Goal: Information Seeking & Learning: Find specific fact

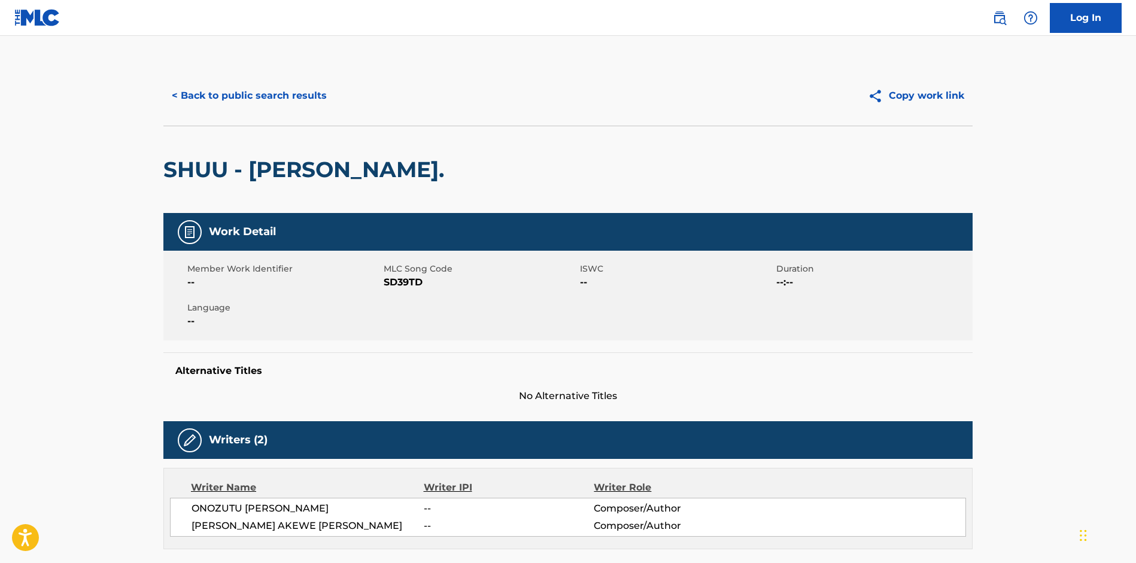
click at [217, 99] on button "< Back to public search results" at bounding box center [249, 96] width 172 height 30
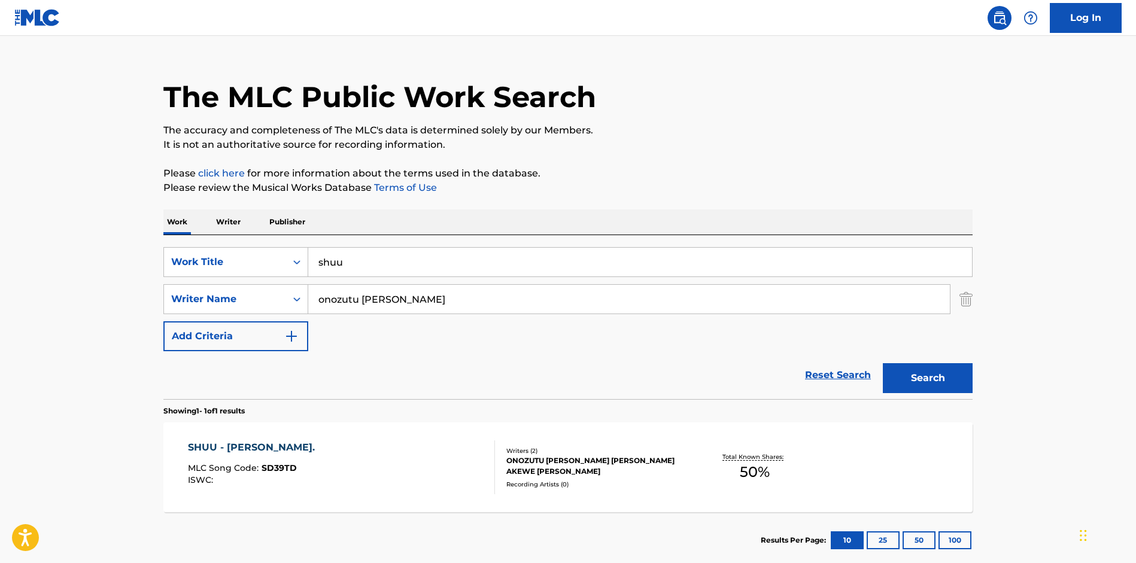
click at [431, 300] on input "onozutu [PERSON_NAME]" at bounding box center [628, 299] width 641 height 29
paste input "[PERSON_NAME]"
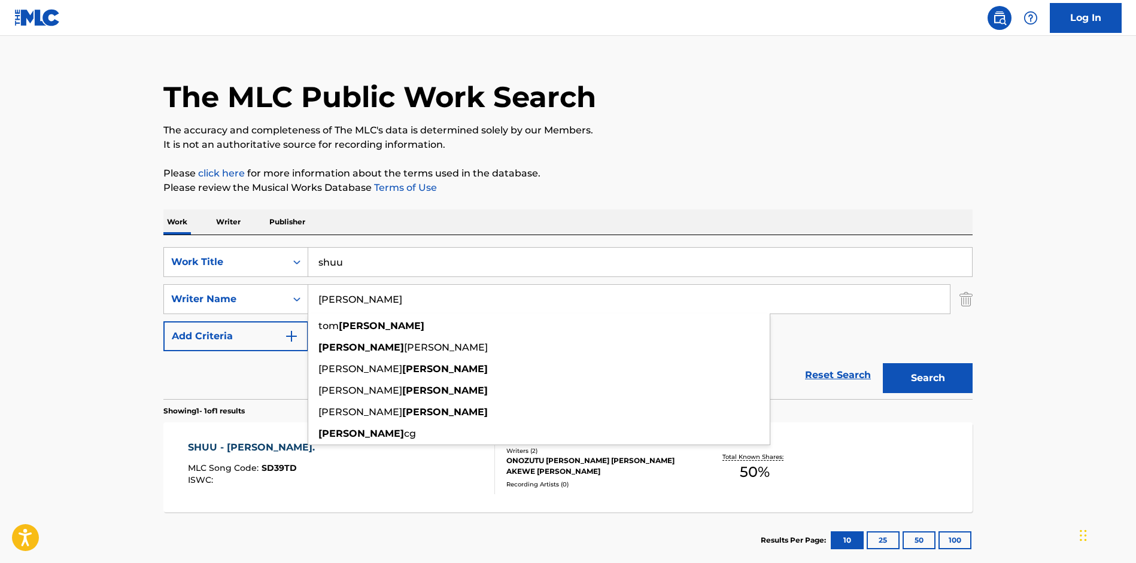
type input "[PERSON_NAME]"
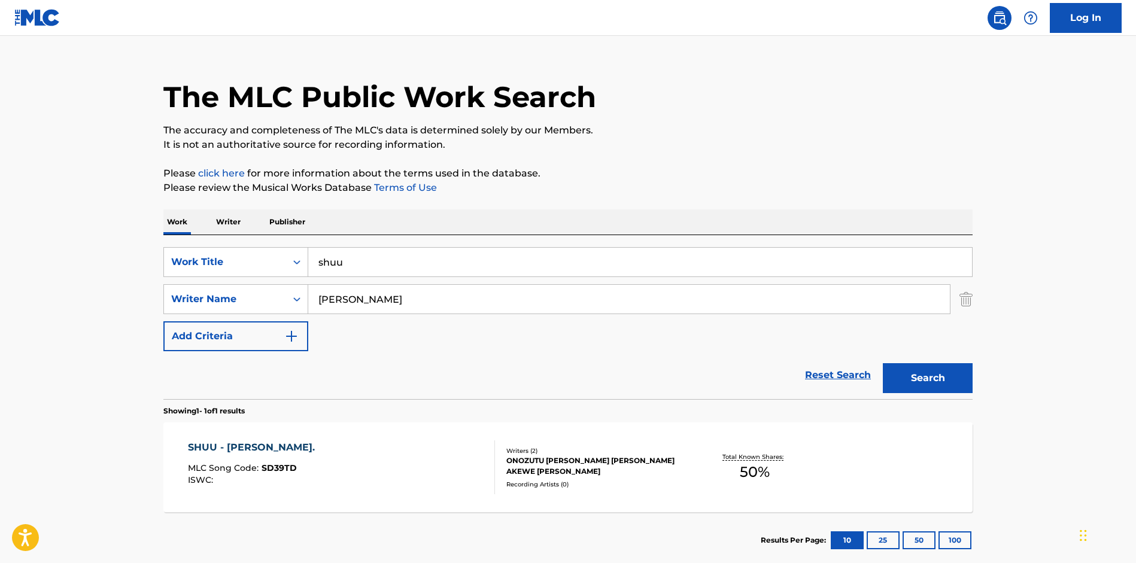
click at [390, 270] on input "shuu" at bounding box center [640, 262] width 664 height 29
click at [390, 269] on input "shuu" at bounding box center [640, 262] width 664 height 29
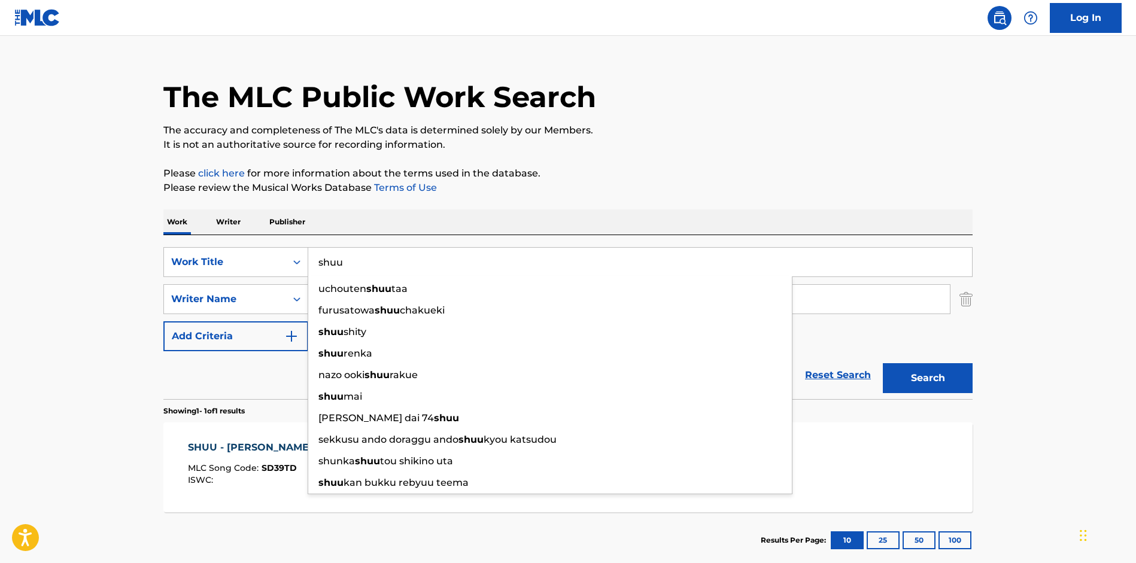
paste input "Secuestro"
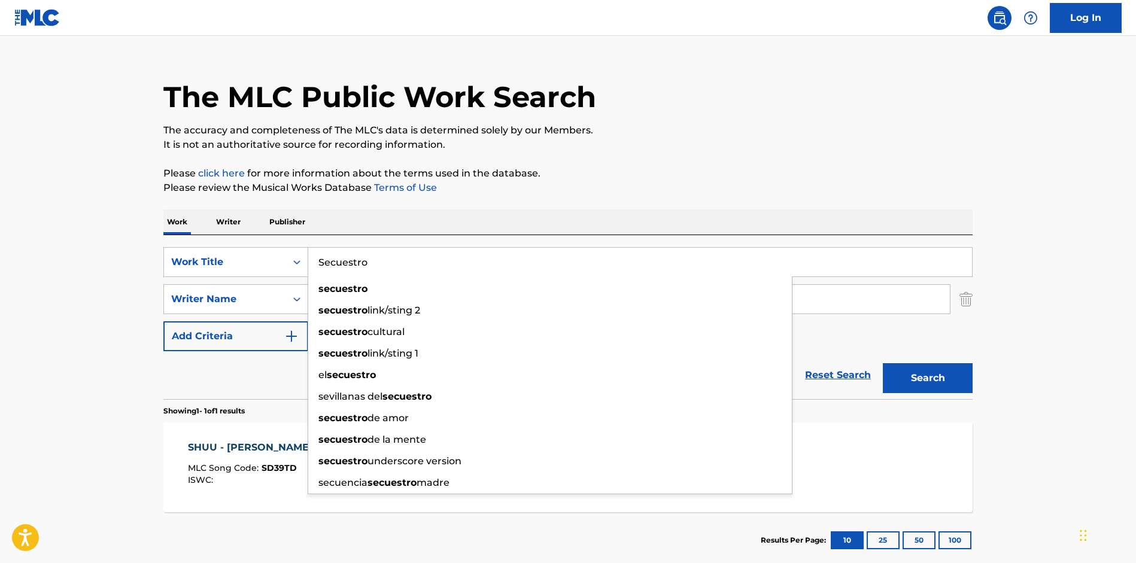
type input "Secuestro"
click at [513, 197] on div "The MLC Public Work Search The accuracy and completeness of The MLC's data is d…" at bounding box center [568, 308] width 838 height 522
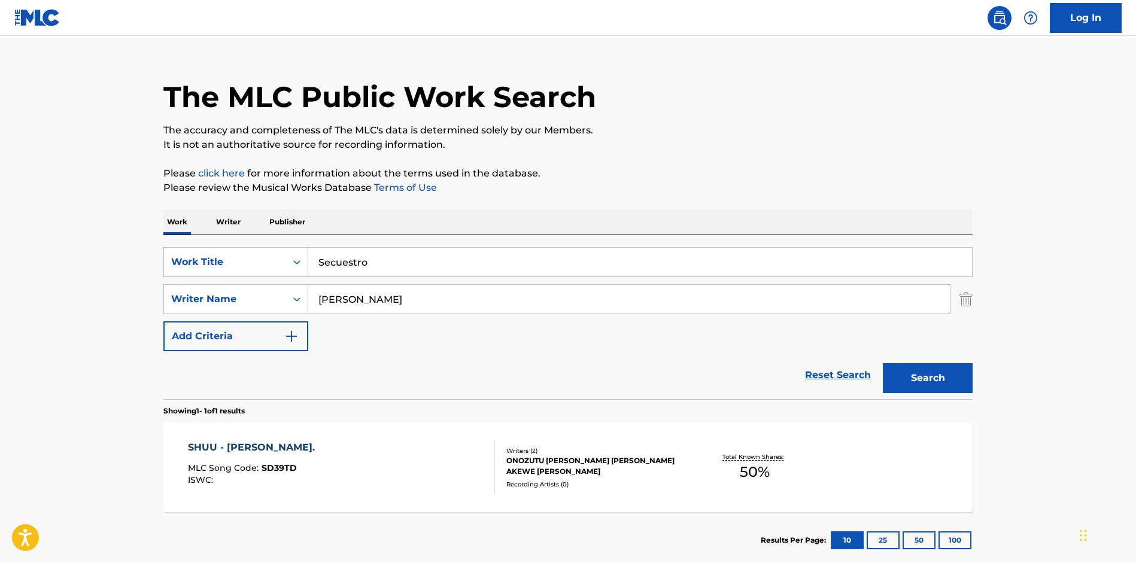
click at [921, 370] on button "Search" at bounding box center [928, 378] width 90 height 30
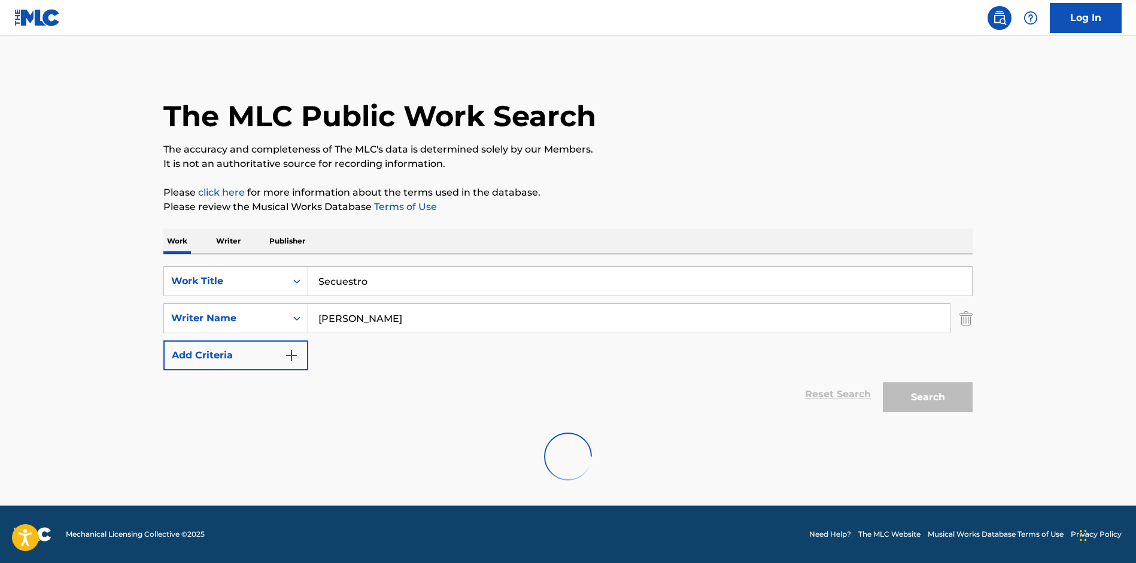
scroll to position [0, 0]
click at [385, 325] on input "[PERSON_NAME]" at bounding box center [628, 318] width 641 height 29
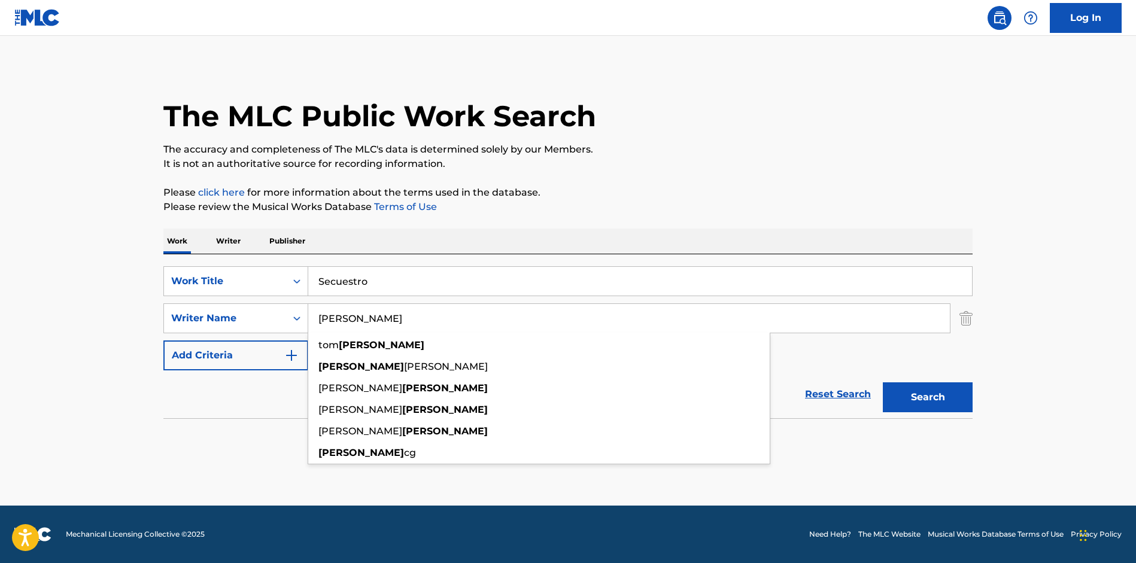
click at [645, 200] on p "Please review the Musical Works Database Terms of Use" at bounding box center [567, 207] width 809 height 14
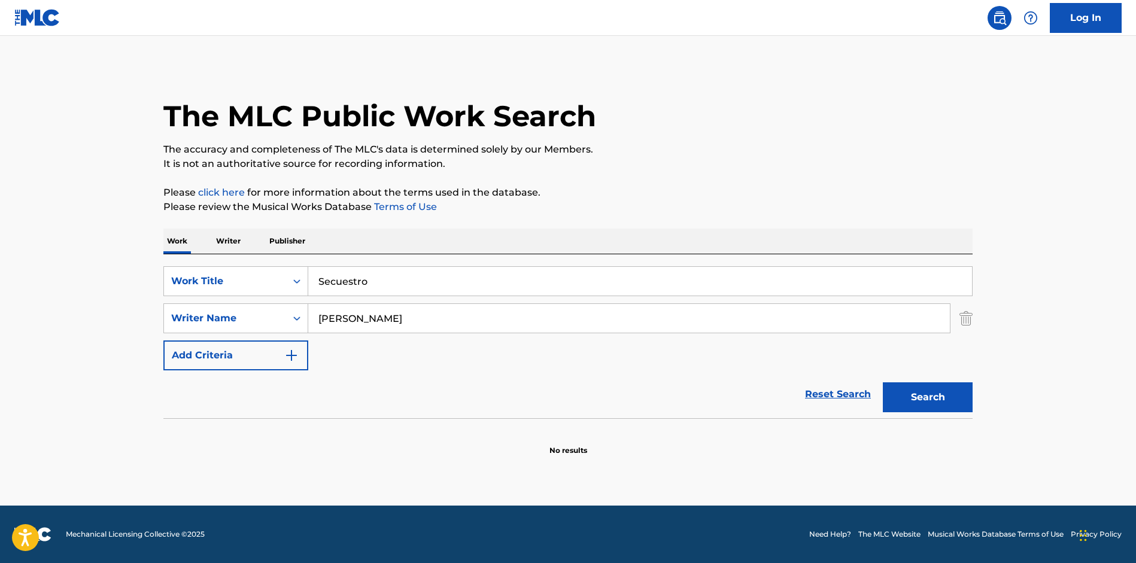
click at [473, 312] on input "[PERSON_NAME]" at bounding box center [628, 318] width 641 height 29
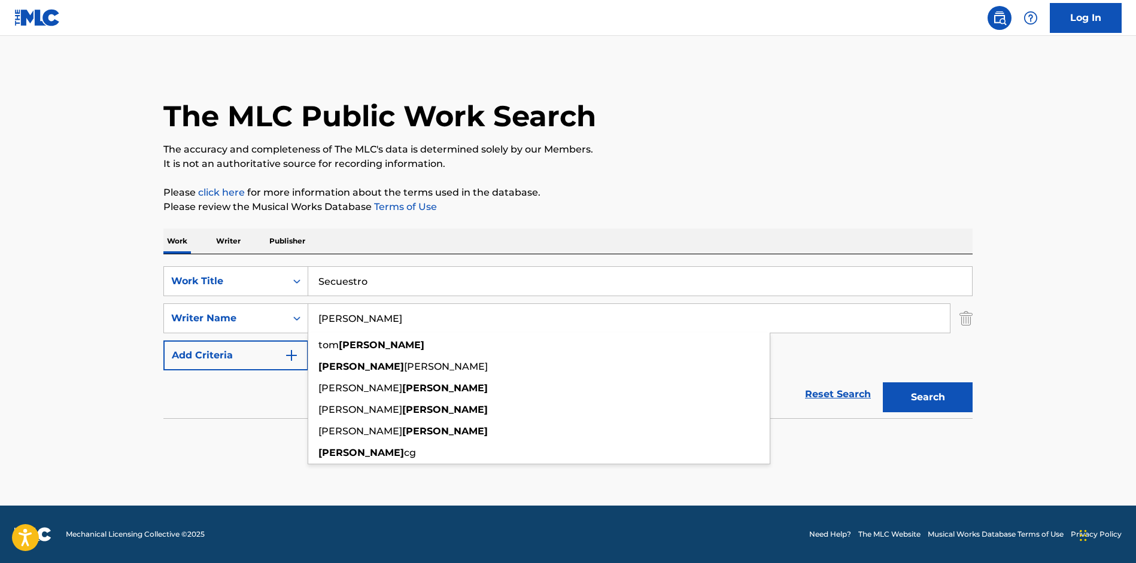
click at [473, 312] on input "[PERSON_NAME]" at bounding box center [628, 318] width 641 height 29
paste input "[PERSON_NAME]"
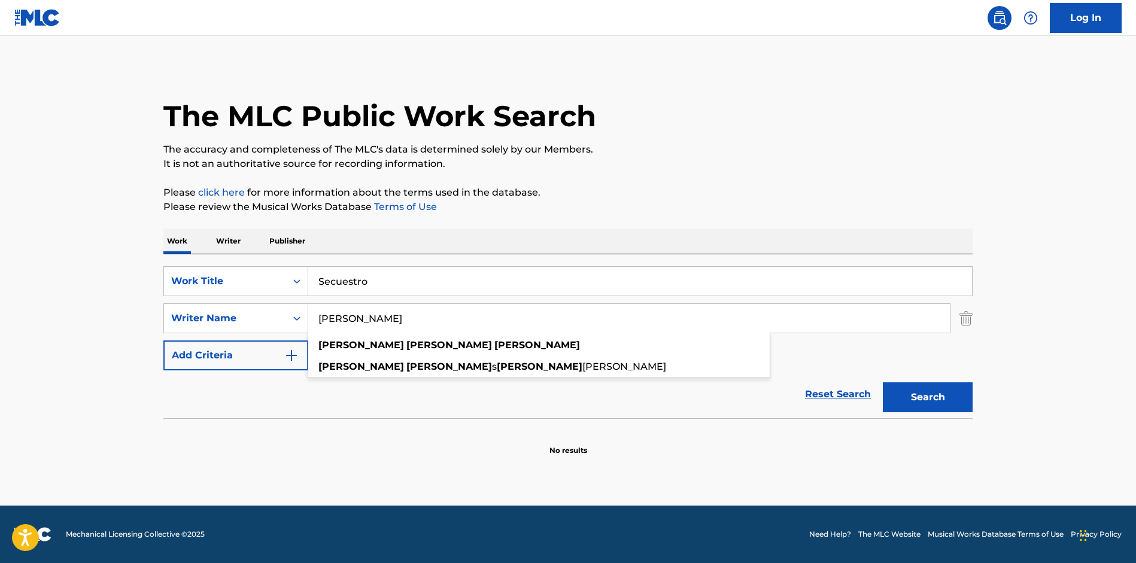
type input "[PERSON_NAME]"
drag, startPoint x: 969, startPoint y: 404, endPoint x: 961, endPoint y: 401, distance: 9.1
click at [969, 404] on button "Search" at bounding box center [928, 397] width 90 height 30
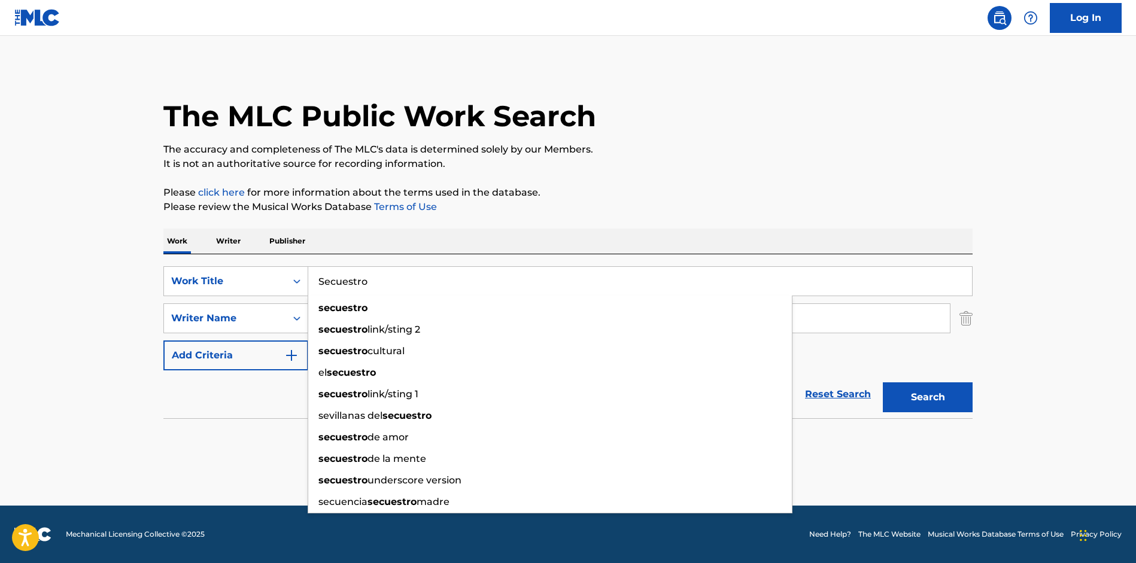
drag, startPoint x: 416, startPoint y: 286, endPoint x: 404, endPoint y: 169, distance: 117.9
click at [404, 267] on input "Secuestro" at bounding box center [640, 281] width 664 height 29
paste input "9x19"
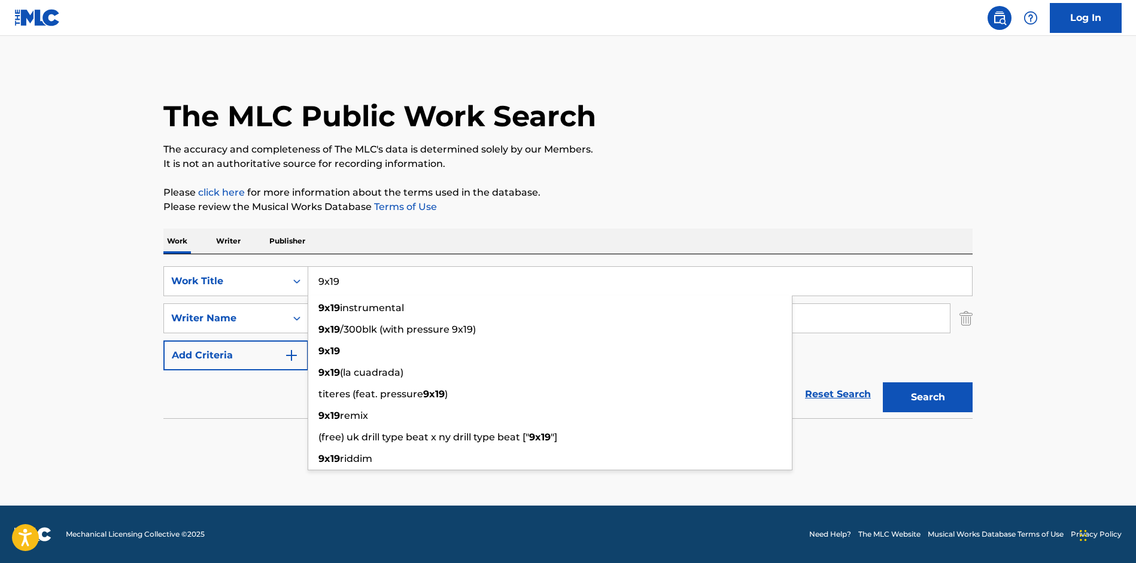
click at [1051, 367] on main "The MLC Public Work Search The accuracy and completeness of The MLC's data is d…" at bounding box center [568, 271] width 1136 height 470
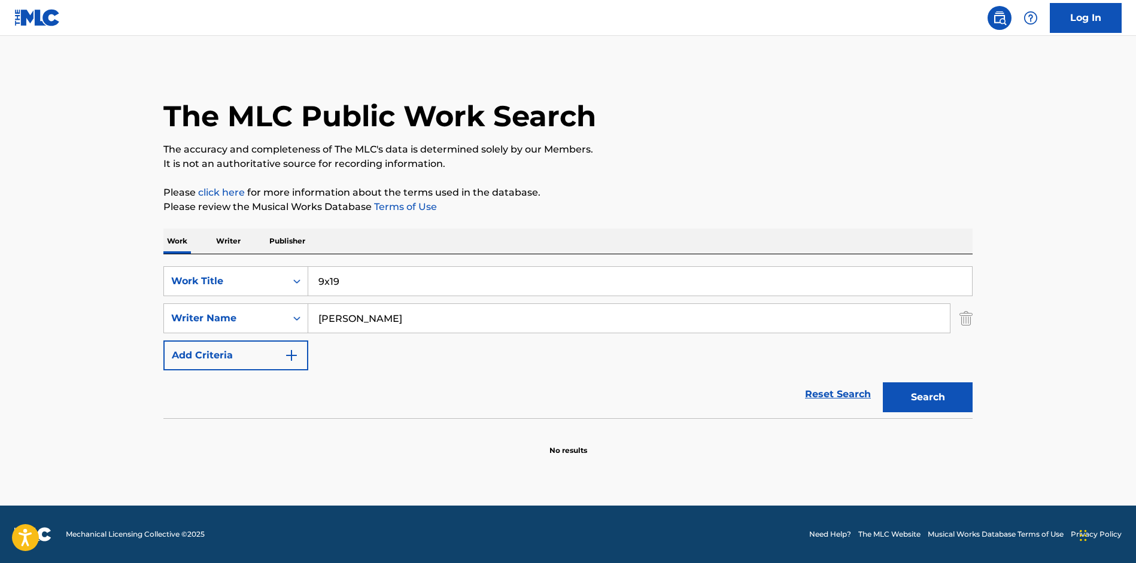
click at [918, 394] on button "Search" at bounding box center [928, 397] width 90 height 30
click at [449, 285] on input "9x19" at bounding box center [640, 281] width 664 height 29
click at [450, 284] on input "9x19" at bounding box center [640, 281] width 664 height 29
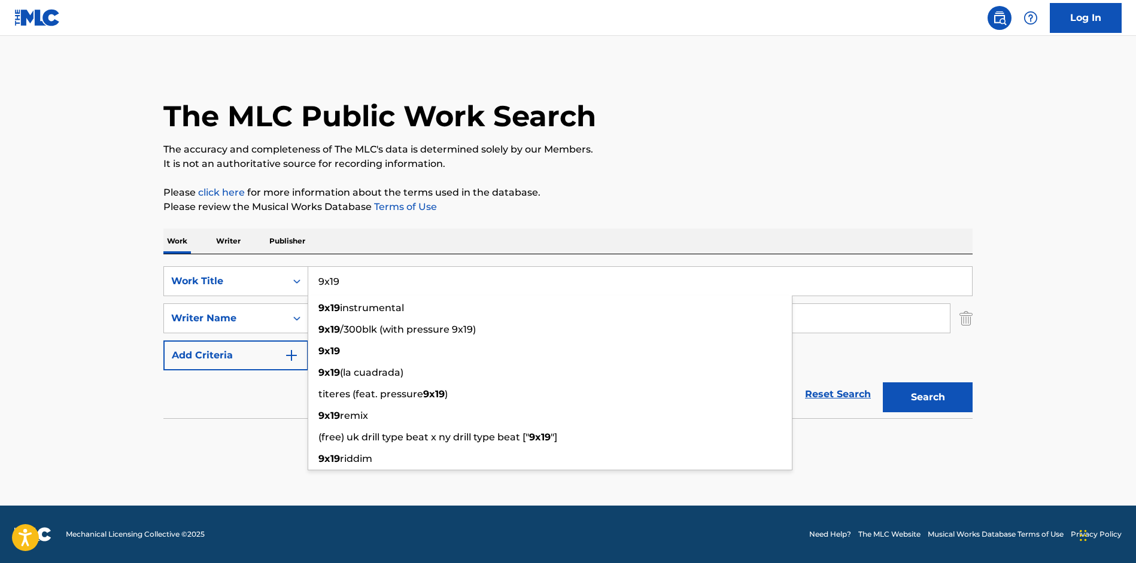
click at [449, 284] on input "9x19" at bounding box center [640, 281] width 664 height 29
paste input "WYA Remix"
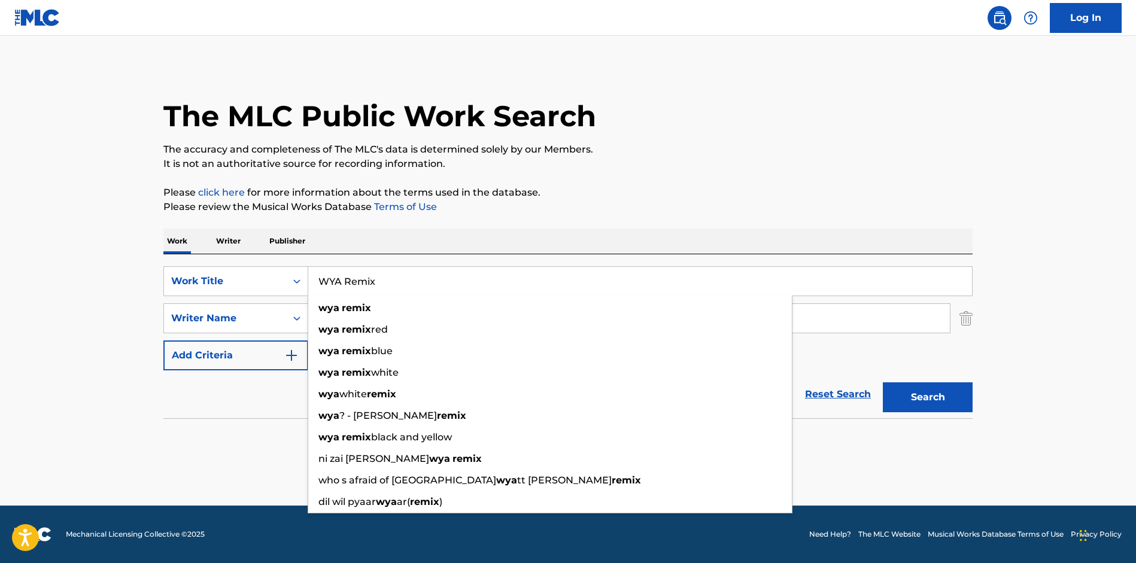
click at [667, 232] on div "Work Writer Publisher" at bounding box center [567, 241] width 809 height 25
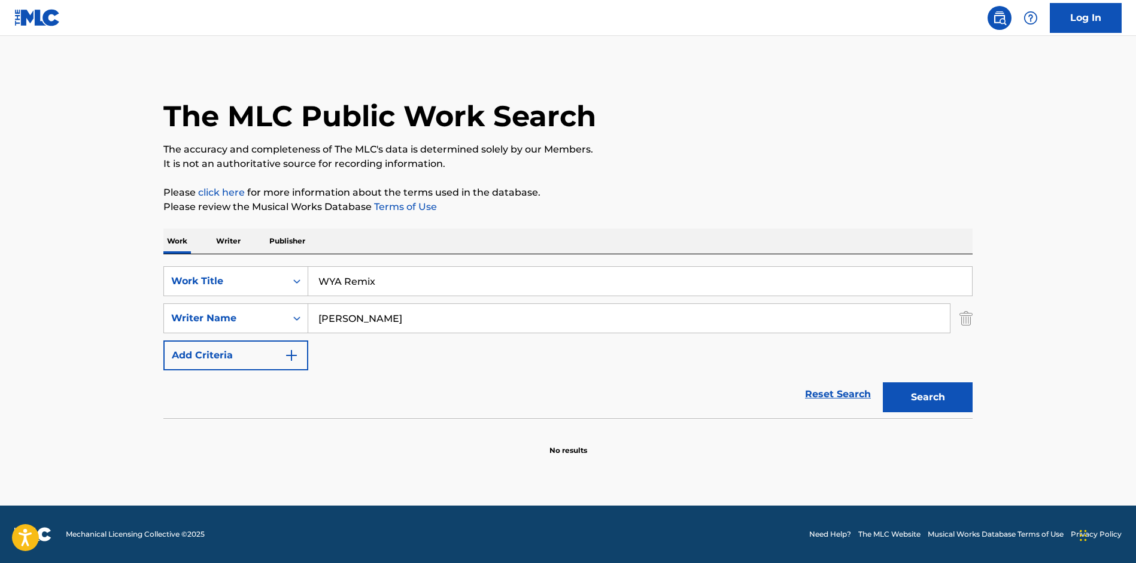
click at [922, 385] on button "Search" at bounding box center [928, 397] width 90 height 30
drag, startPoint x: 454, startPoint y: 286, endPoint x: 454, endPoint y: 217, distance: 69.4
click at [454, 267] on input "WYA Remix" at bounding box center [640, 281] width 664 height 29
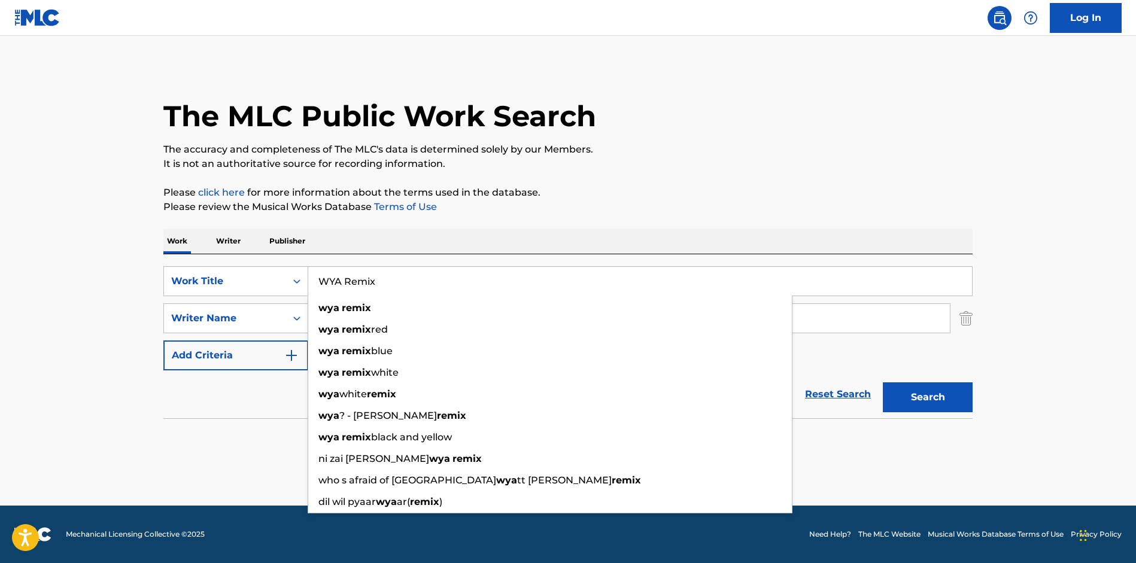
paste input "oxy"
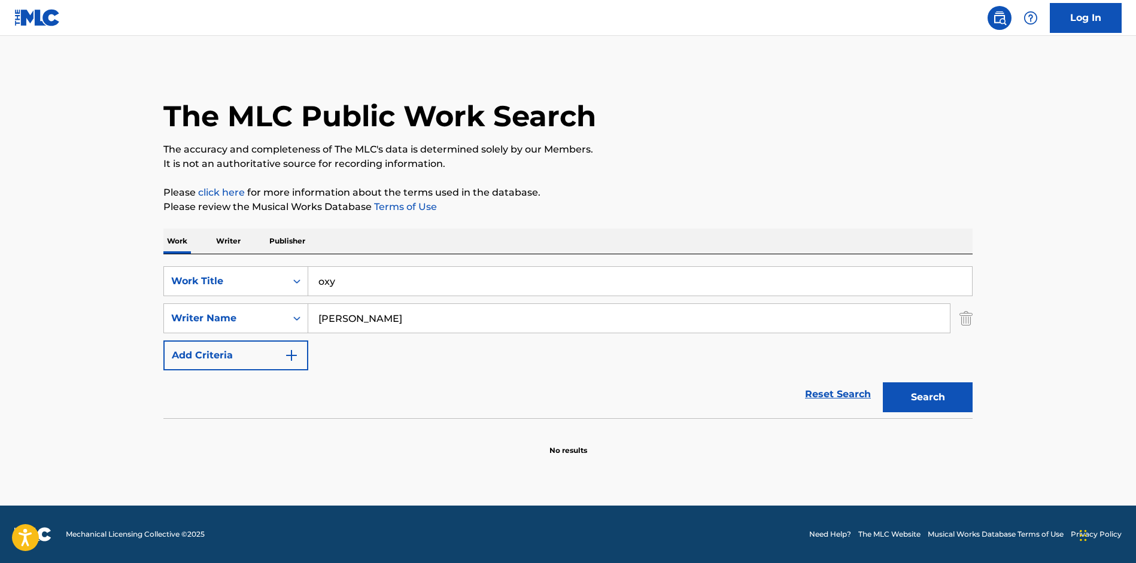
click at [815, 181] on div "The MLC Public Work Search The accuracy and completeness of The MLC's data is d…" at bounding box center [568, 261] width 838 height 390
click at [959, 391] on button "Search" at bounding box center [928, 397] width 90 height 30
drag, startPoint x: 491, startPoint y: 277, endPoint x: 501, endPoint y: 188, distance: 89.7
click at [501, 267] on input "oxy" at bounding box center [640, 281] width 664 height 29
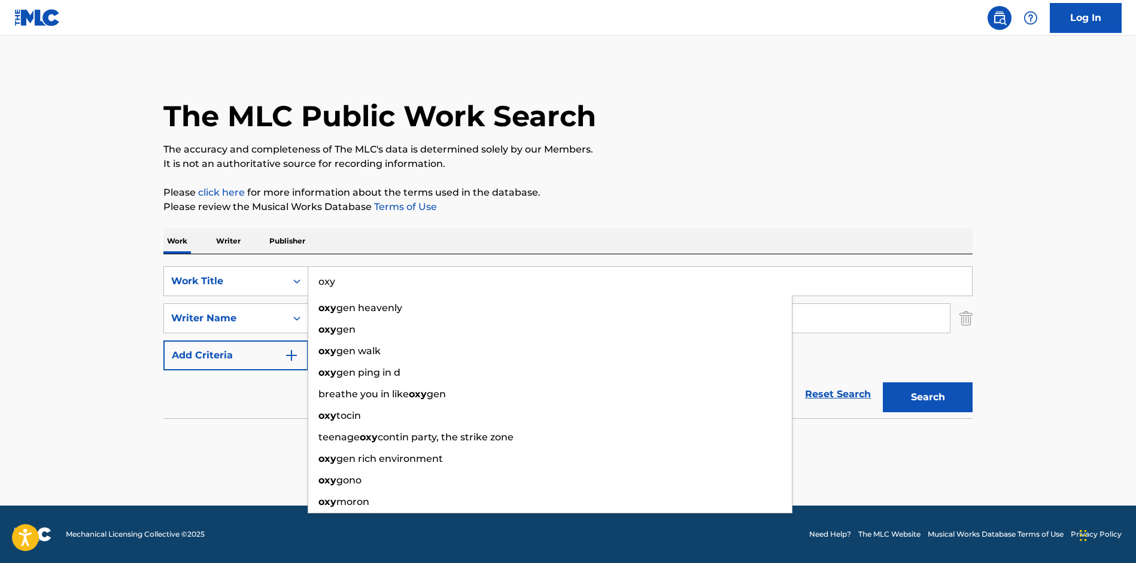
paste input "No Soy 2.0"
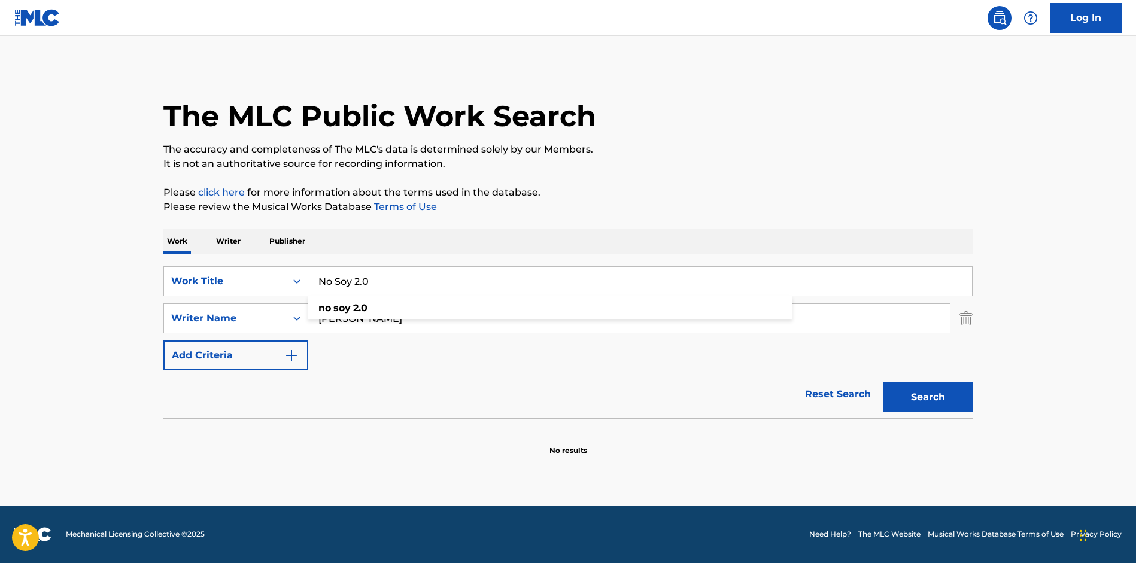
click at [947, 399] on button "Search" at bounding box center [928, 397] width 90 height 30
drag, startPoint x: 464, startPoint y: 277, endPoint x: 475, endPoint y: 201, distance: 76.8
click at [475, 267] on input "No Soy 2.0" at bounding box center [640, 281] width 664 height 29
paste input "[PERSON_NAME]"
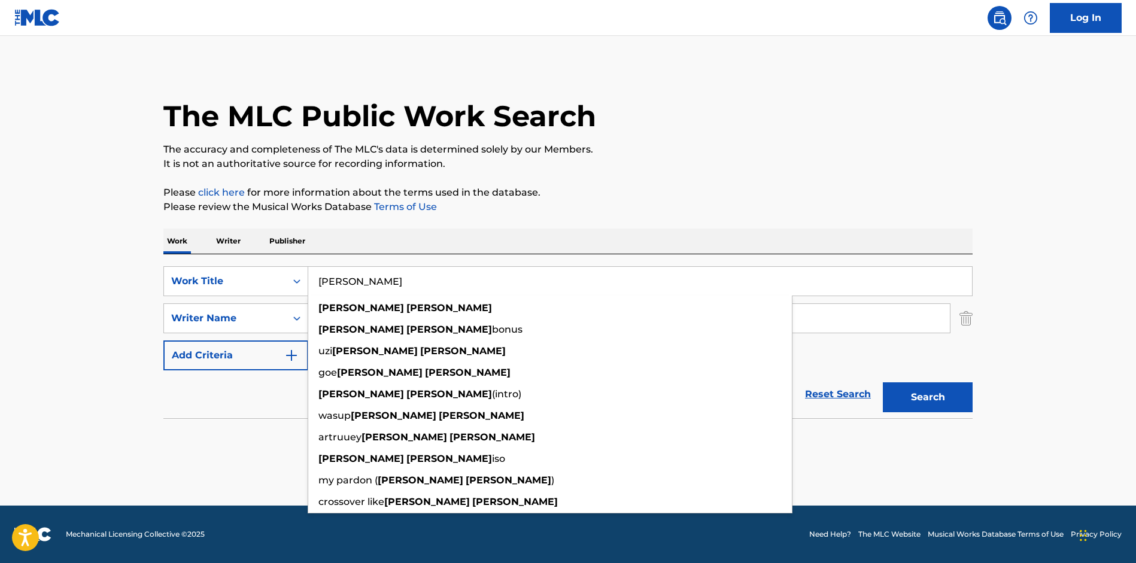
click at [874, 157] on p "It is not an authoritative source for recording information." at bounding box center [567, 164] width 809 height 14
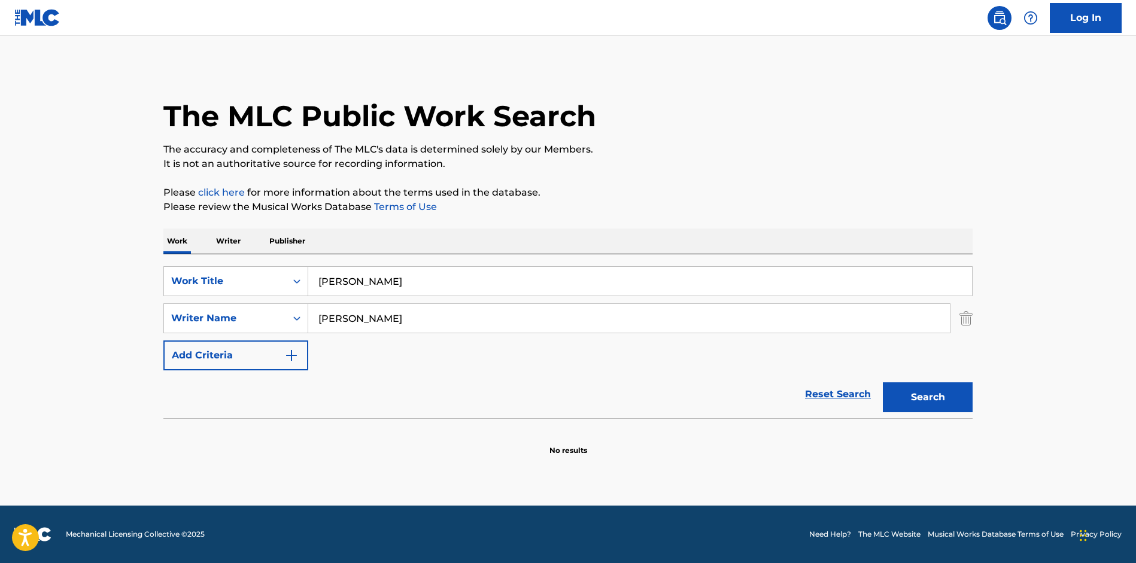
click at [944, 384] on div "Search" at bounding box center [925, 394] width 96 height 48
click at [937, 390] on button "Search" at bounding box center [928, 397] width 90 height 30
click at [564, 279] on input "[PERSON_NAME]" at bounding box center [640, 281] width 664 height 29
click at [562, 279] on input "[PERSON_NAME]" at bounding box center [640, 281] width 664 height 29
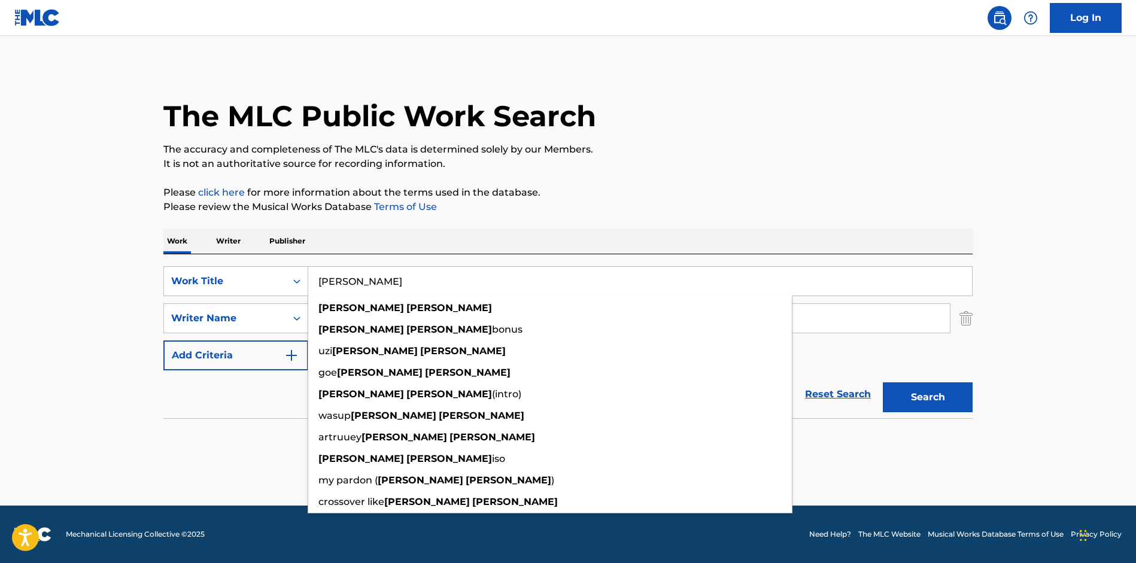
click at [561, 279] on input "[PERSON_NAME]" at bounding box center [640, 281] width 664 height 29
click at [570, 284] on input "[PERSON_NAME]" at bounding box center [640, 281] width 664 height 29
paste input "Screenshot"
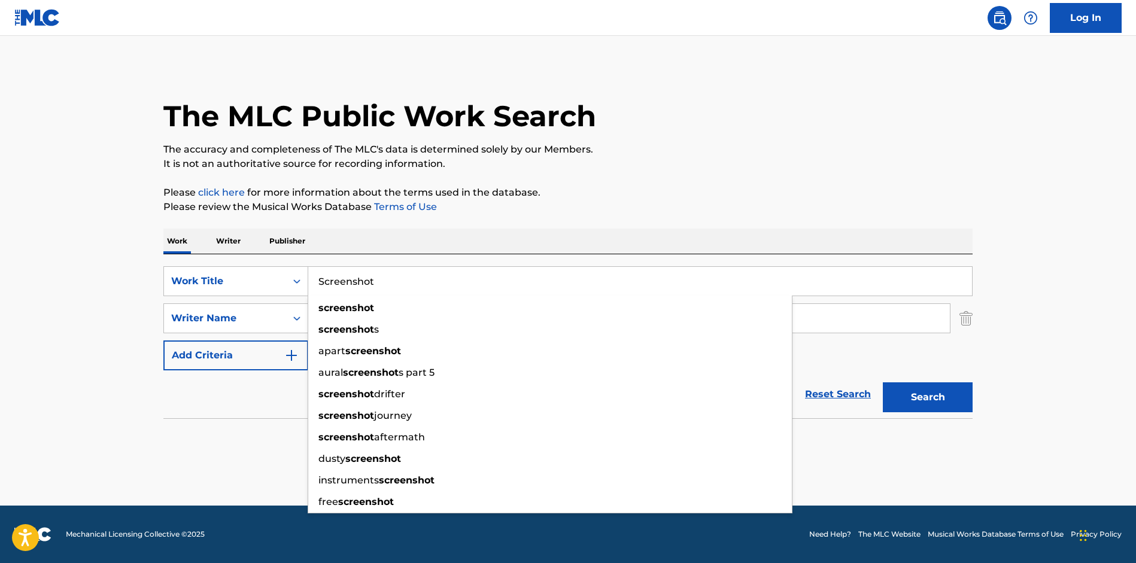
drag, startPoint x: 909, startPoint y: 178, endPoint x: 929, endPoint y: 265, distance: 89.6
click at [908, 178] on div "The MLC Public Work Search The accuracy and completeness of The MLC's data is d…" at bounding box center [568, 261] width 838 height 390
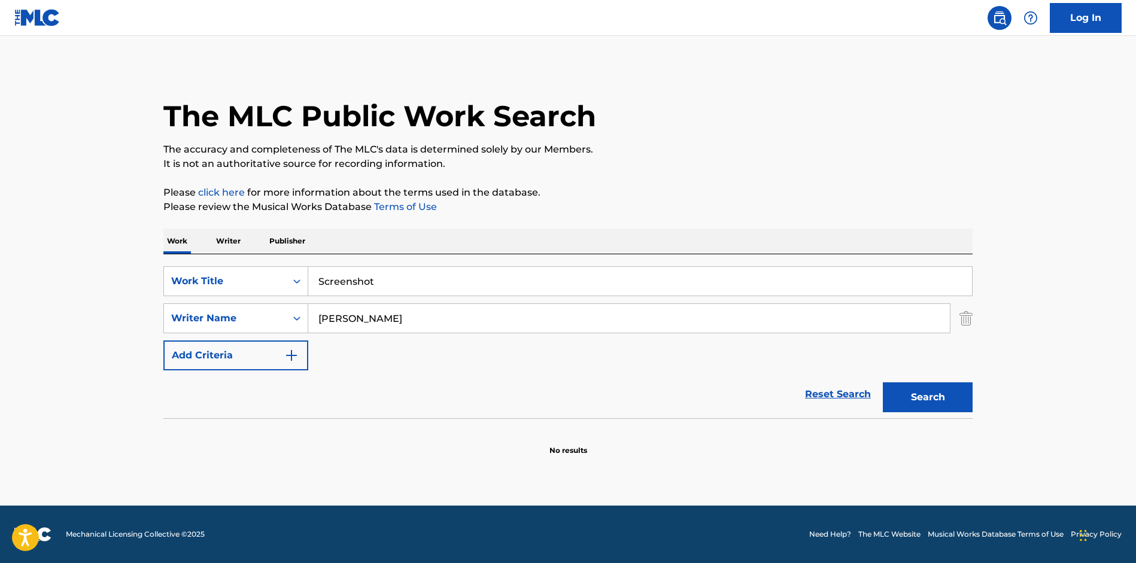
click at [928, 387] on button "Search" at bounding box center [928, 397] width 90 height 30
click at [427, 281] on input "Screenshot" at bounding box center [640, 281] width 664 height 29
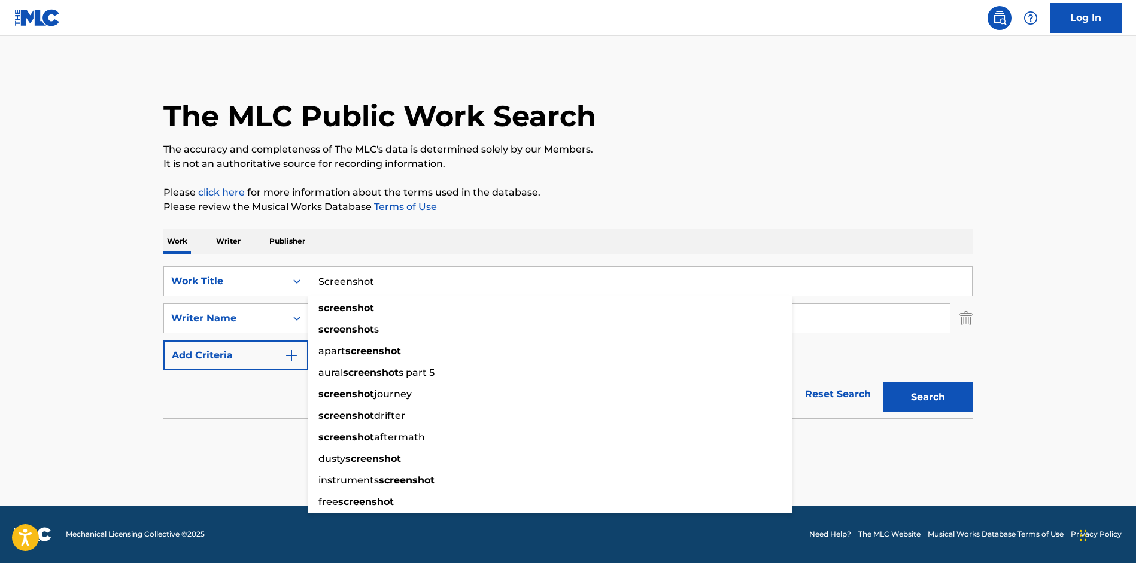
click at [428, 281] on input "Screenshot" at bounding box center [640, 281] width 664 height 29
paste input "Inmortal"
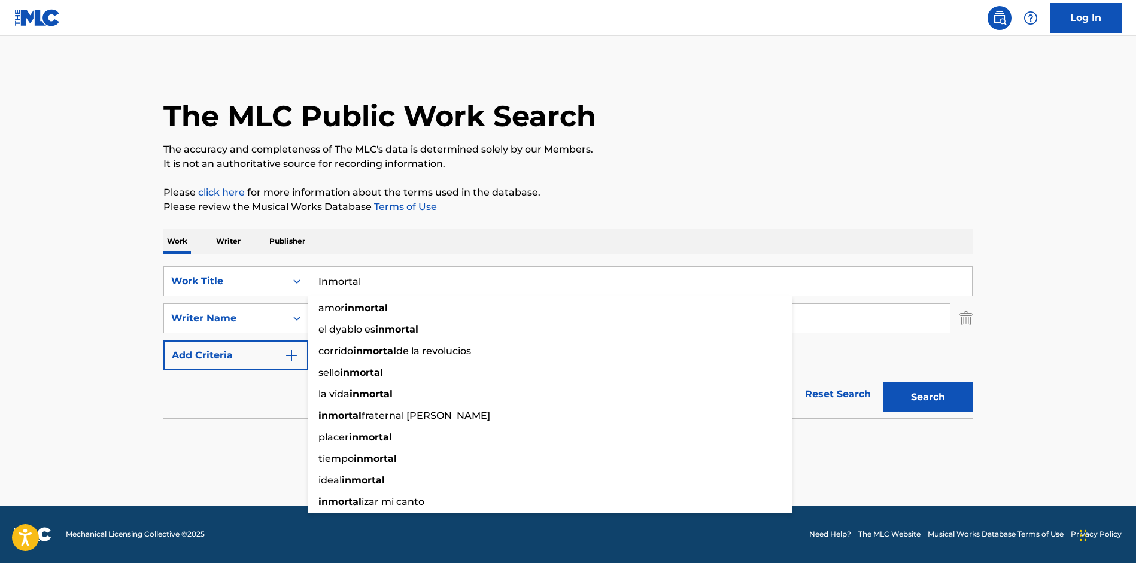
type input "Inmortal"
click at [935, 397] on button "Search" at bounding box center [928, 397] width 90 height 30
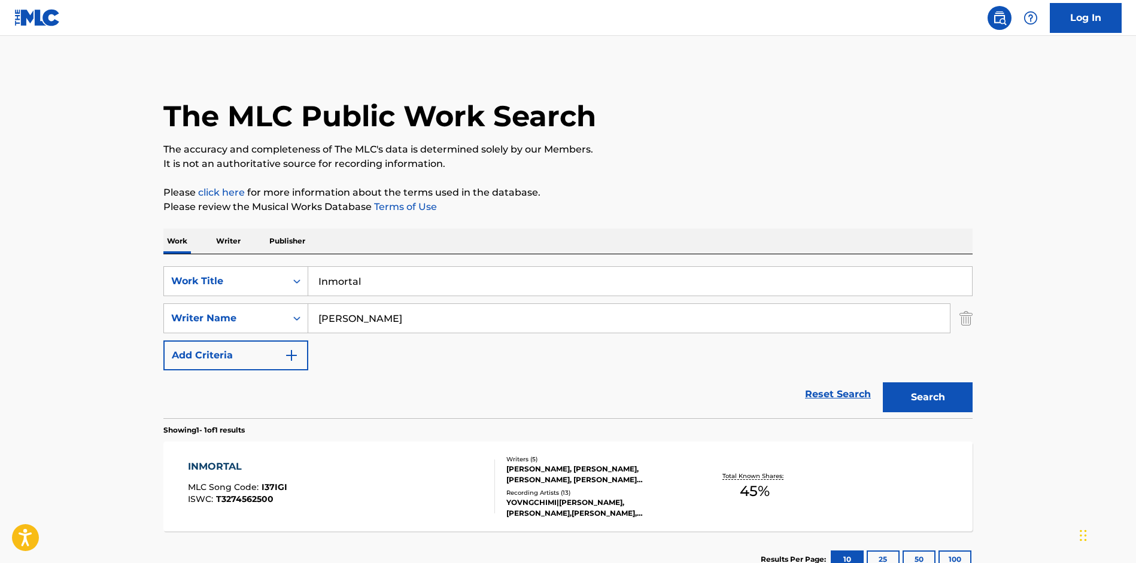
scroll to position [88, 0]
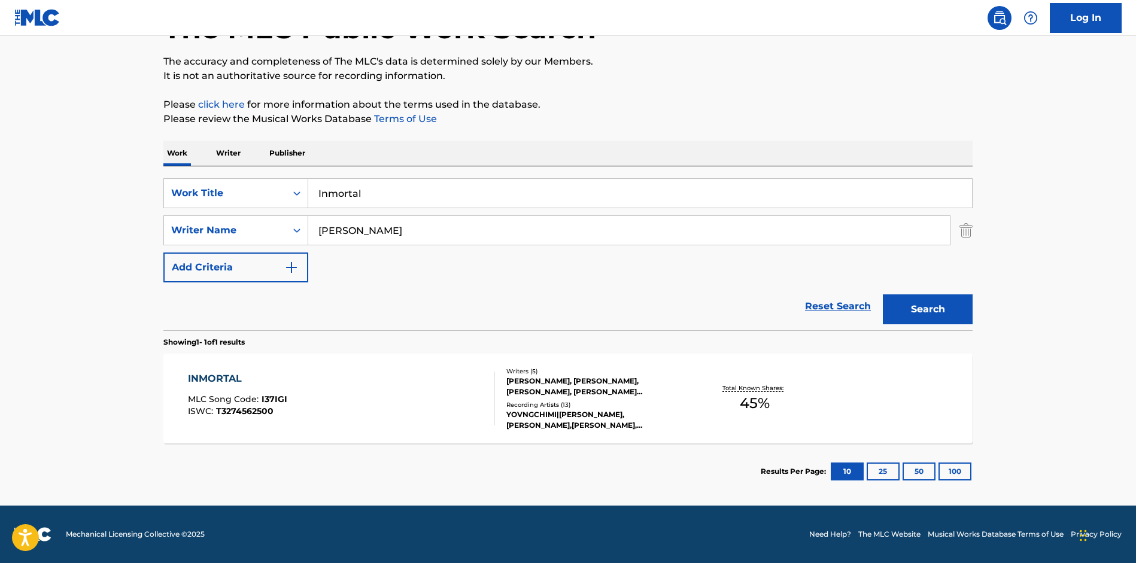
click at [571, 385] on div "[PERSON_NAME], [PERSON_NAME], [PERSON_NAME], [PERSON_NAME] [PERSON_NAME], [PERS…" at bounding box center [596, 387] width 181 height 22
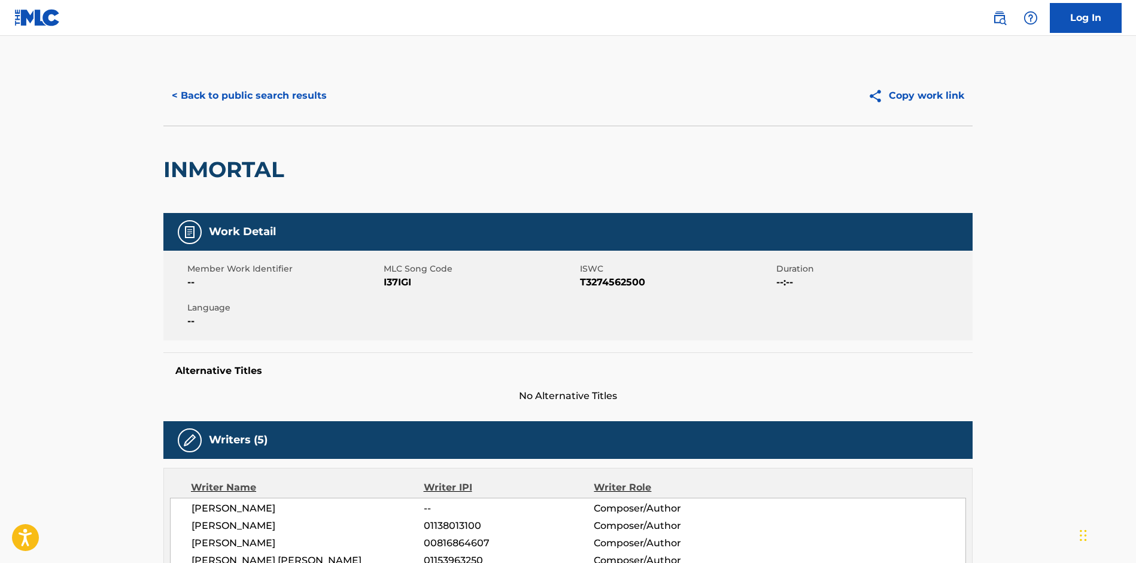
click at [220, 98] on button "< Back to public search results" at bounding box center [249, 96] width 172 height 30
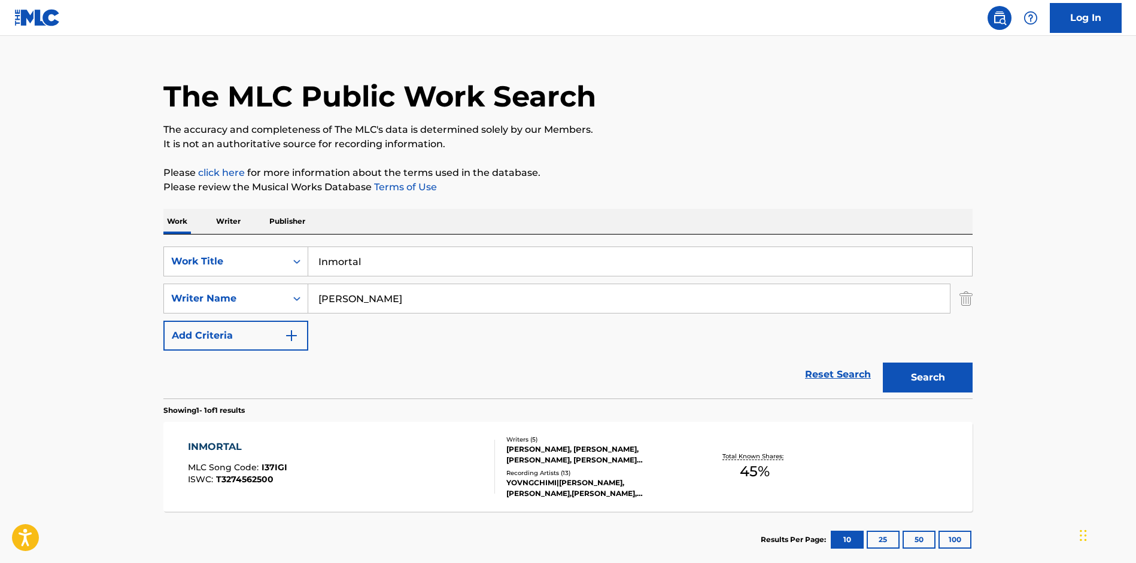
click at [410, 263] on input "Inmortal" at bounding box center [640, 261] width 664 height 29
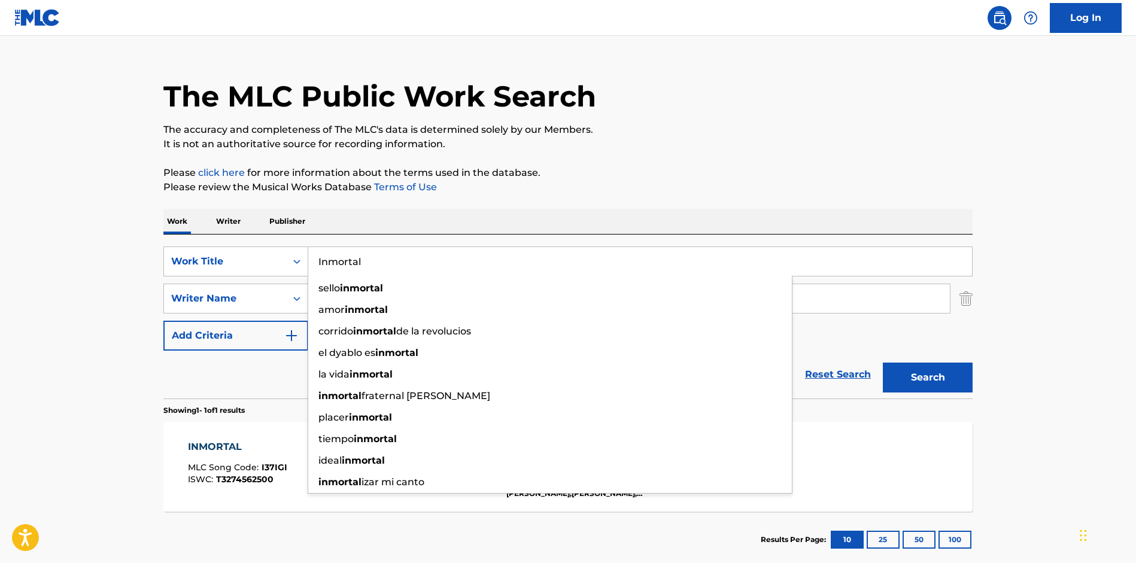
paste input "callaito"
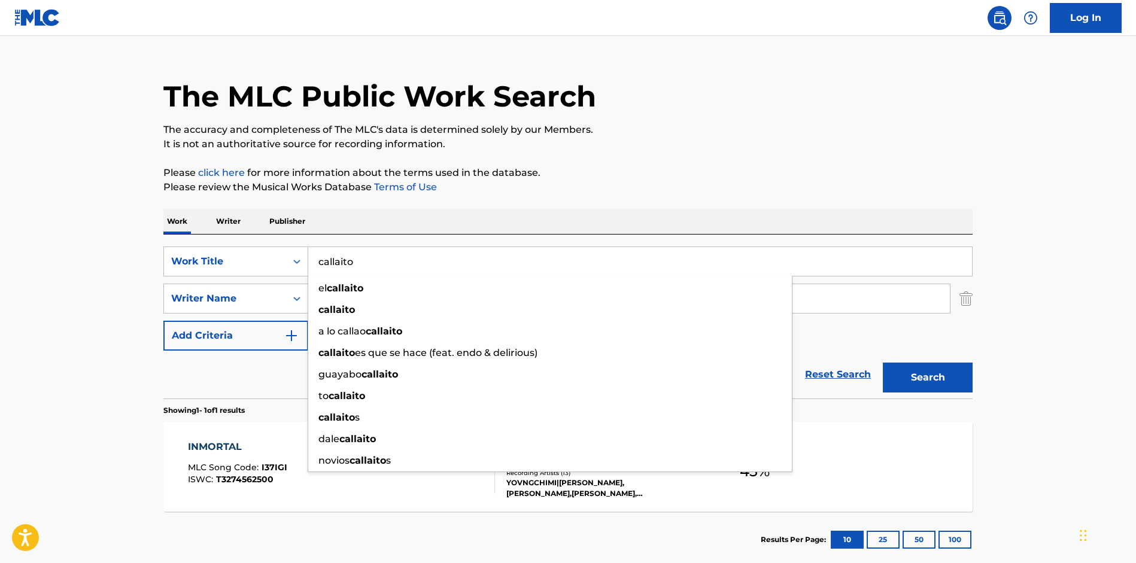
click at [550, 202] on div "The MLC Public Work Search The accuracy and completeness of The MLC's data is d…" at bounding box center [568, 307] width 838 height 522
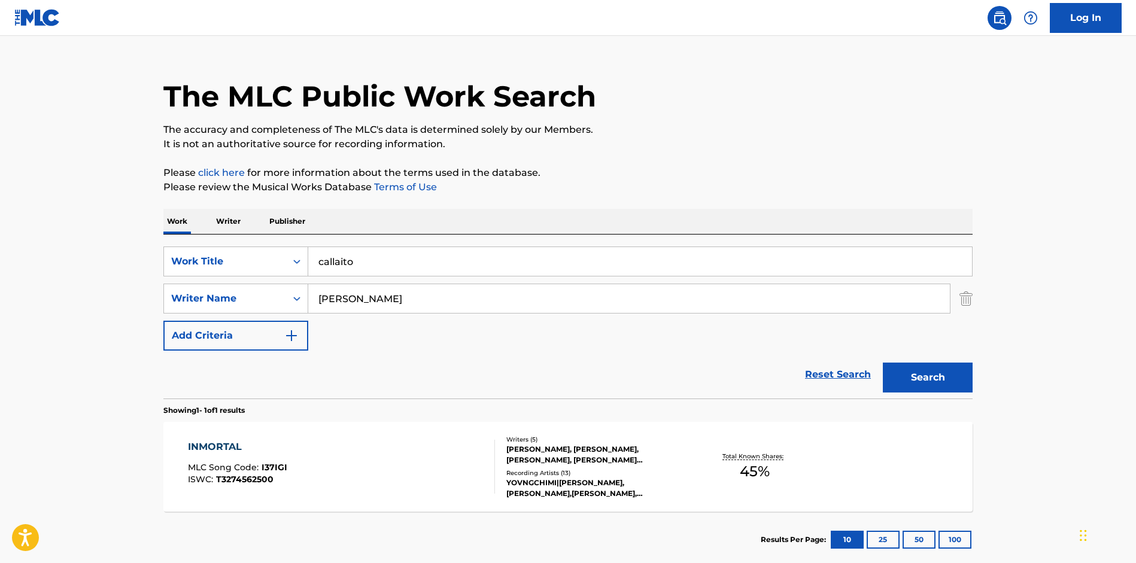
click at [910, 365] on button "Search" at bounding box center [928, 378] width 90 height 30
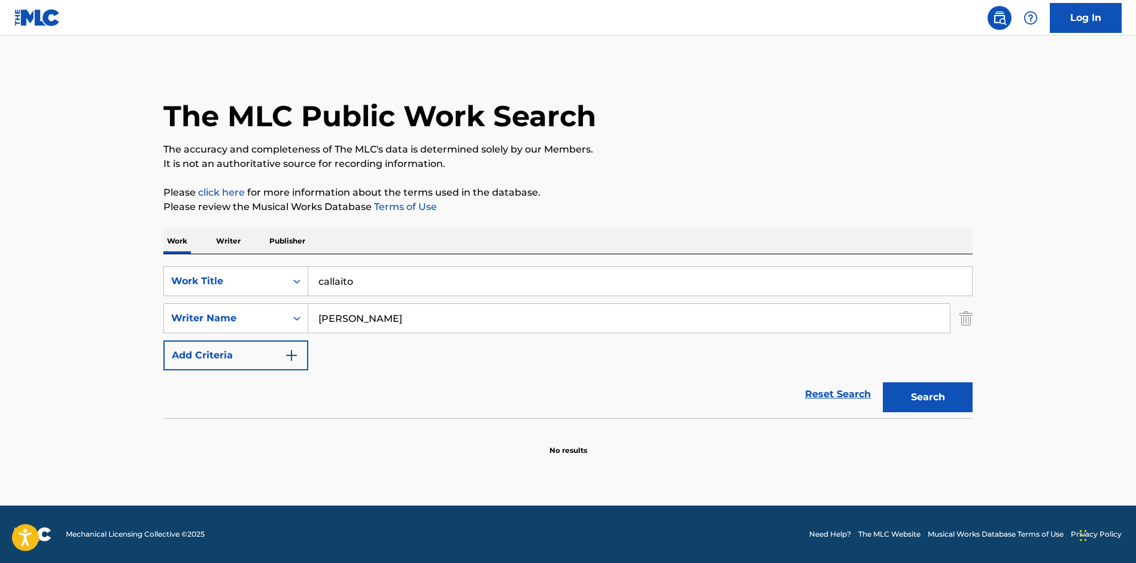
click at [421, 278] on input "callaito" at bounding box center [640, 281] width 664 height 29
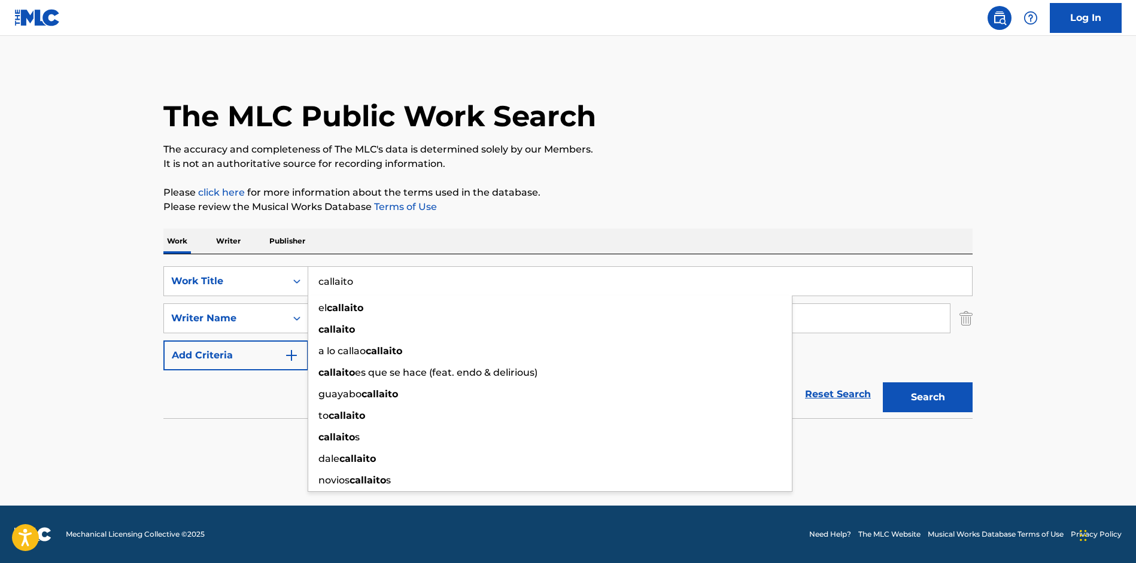
click at [421, 278] on input "callaito" at bounding box center [640, 281] width 664 height 29
paste input "No Soy"
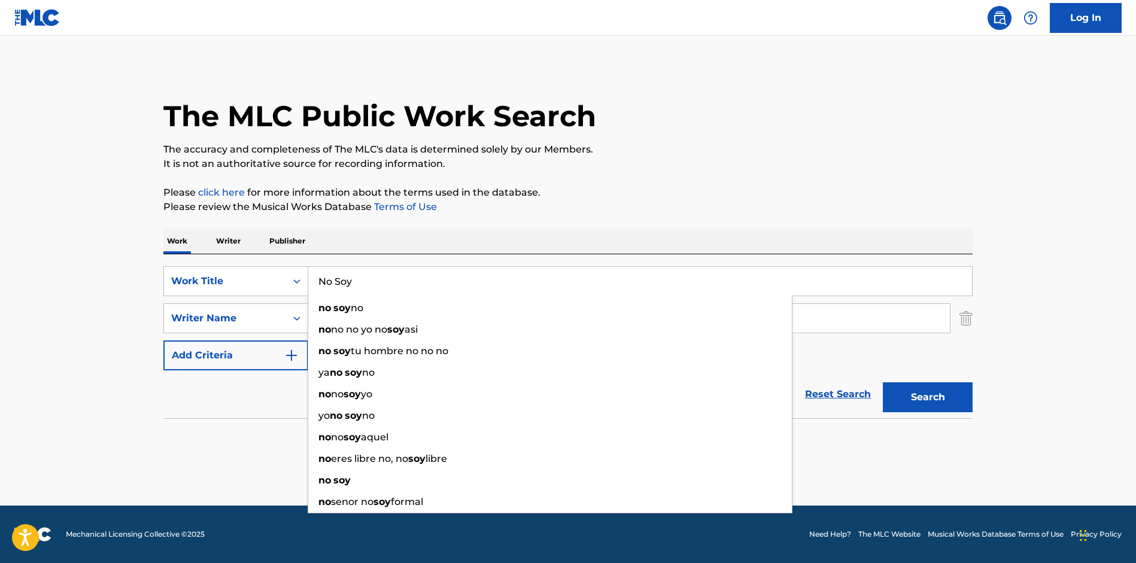
click at [600, 199] on p "Please click here for more information about the terms used in the database." at bounding box center [567, 192] width 809 height 14
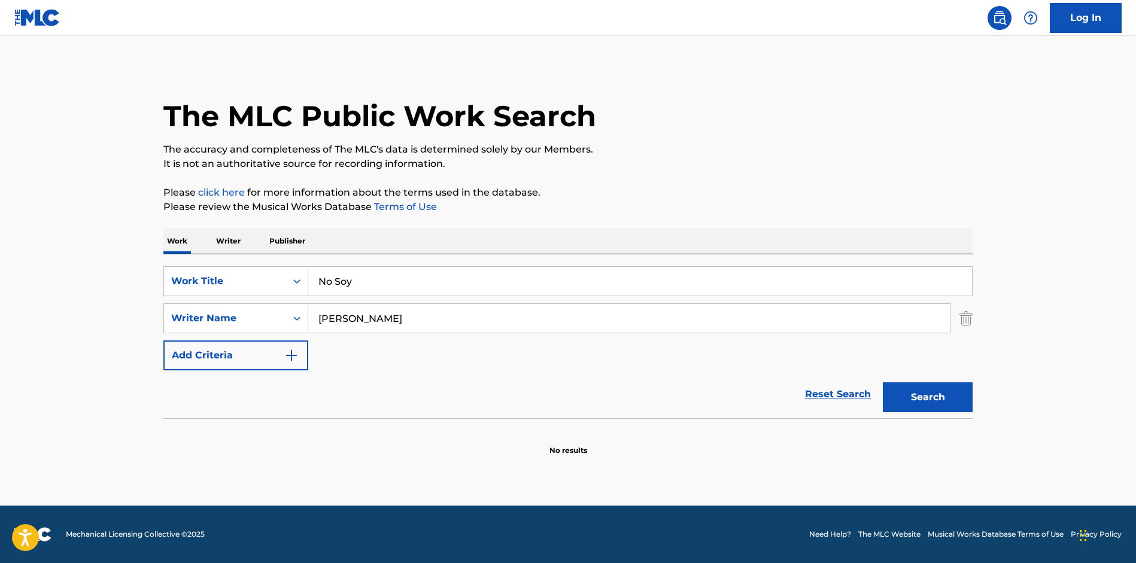
click at [957, 400] on button "Search" at bounding box center [928, 397] width 90 height 30
click at [370, 290] on input "No Soy" at bounding box center [640, 281] width 664 height 29
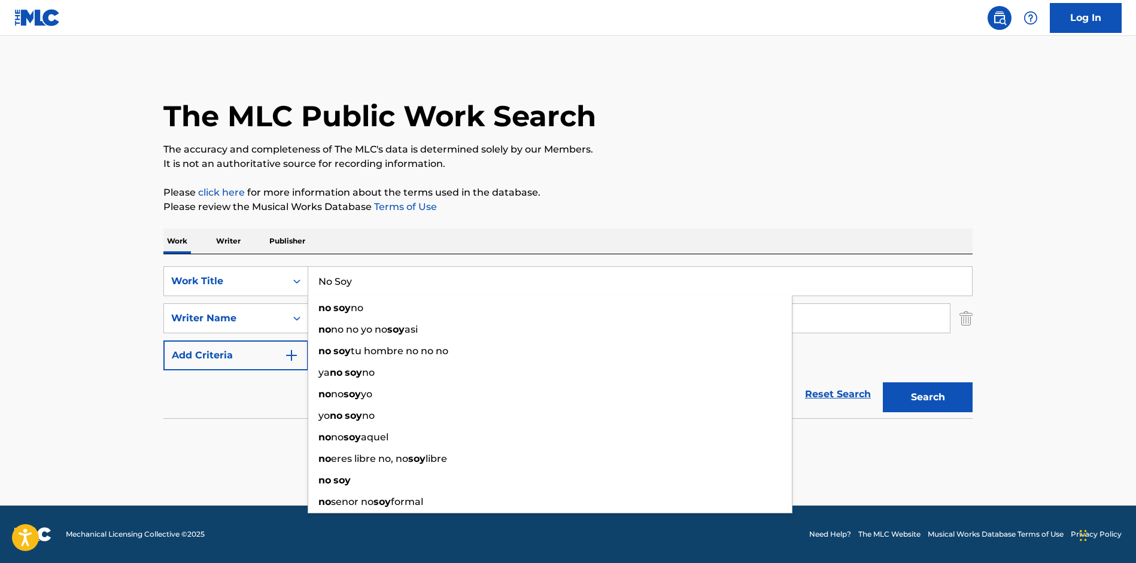
click at [370, 288] on input "No Soy" at bounding box center [640, 281] width 664 height 29
click at [452, 283] on input "No Soy" at bounding box center [640, 281] width 664 height 29
paste input "[PERSON_NAME]"
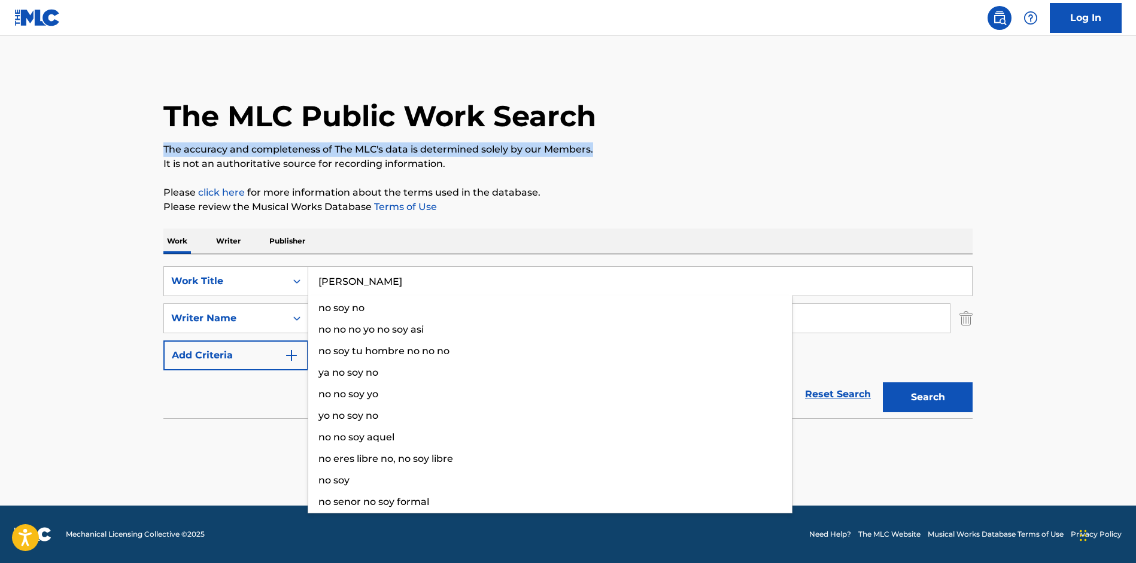
click at [721, 142] on div "The MLC Public Work Search The accuracy and completeness of The MLC's data is d…" at bounding box center [568, 261] width 838 height 390
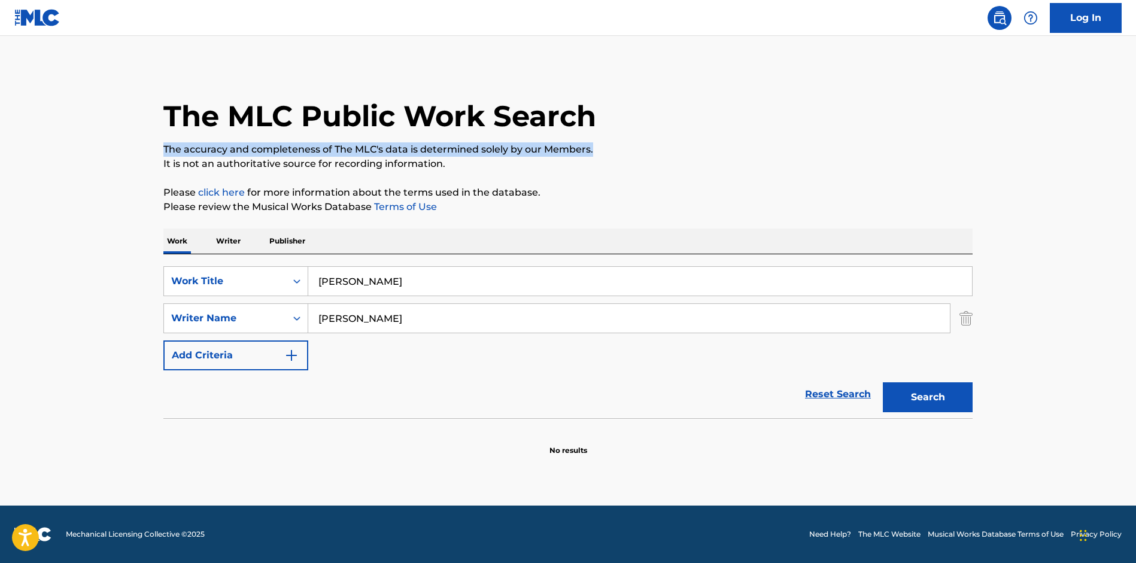
click at [941, 390] on button "Search" at bounding box center [928, 397] width 90 height 30
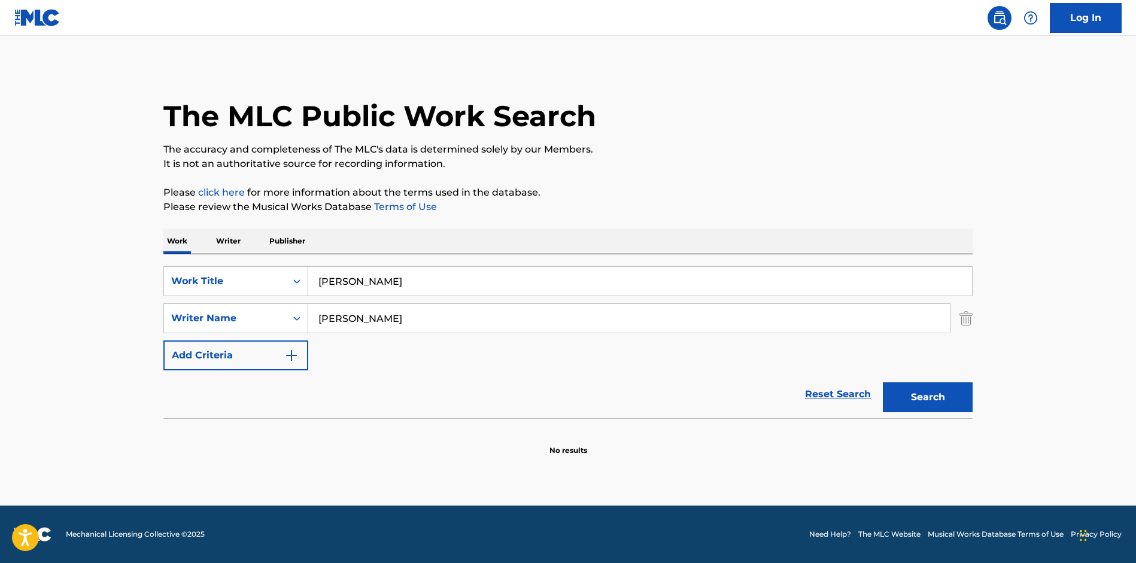
click at [406, 291] on input "[PERSON_NAME]" at bounding box center [640, 281] width 664 height 29
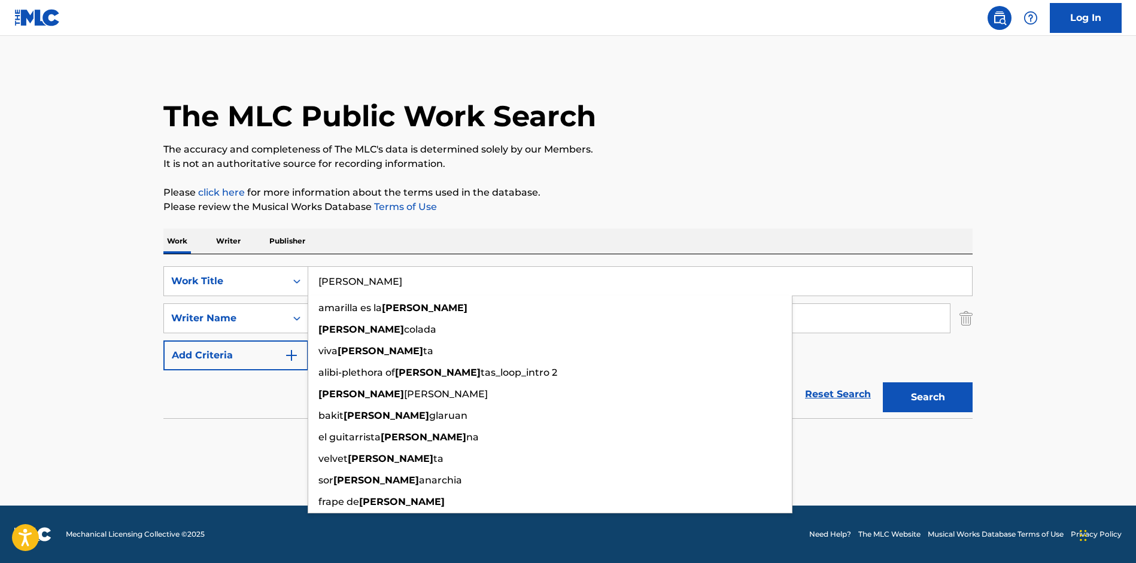
paste input "Mamii"
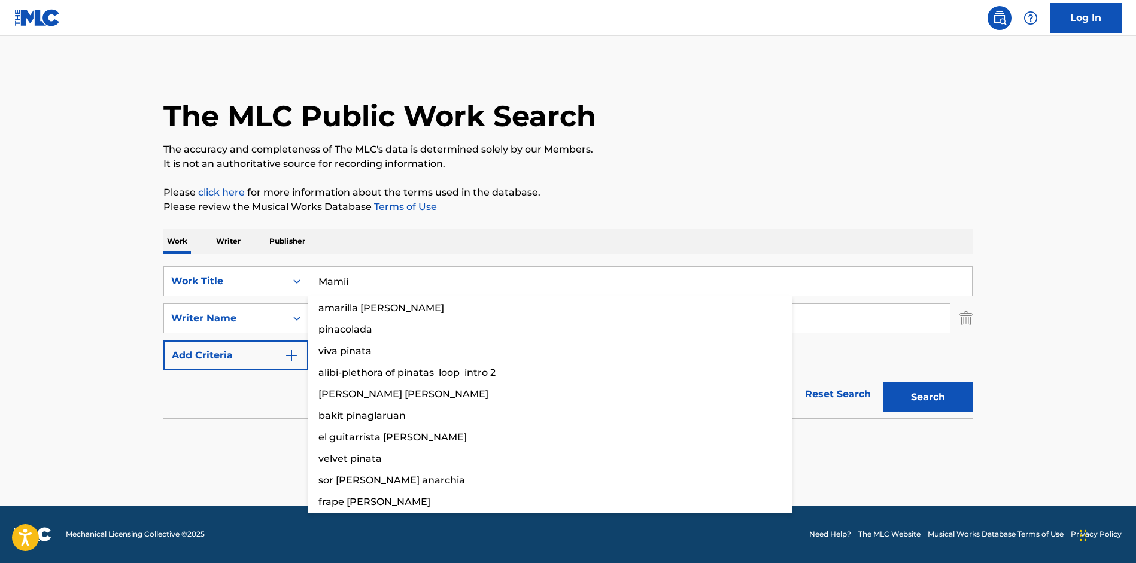
click at [548, 232] on div "Work Writer Publisher" at bounding box center [567, 241] width 809 height 25
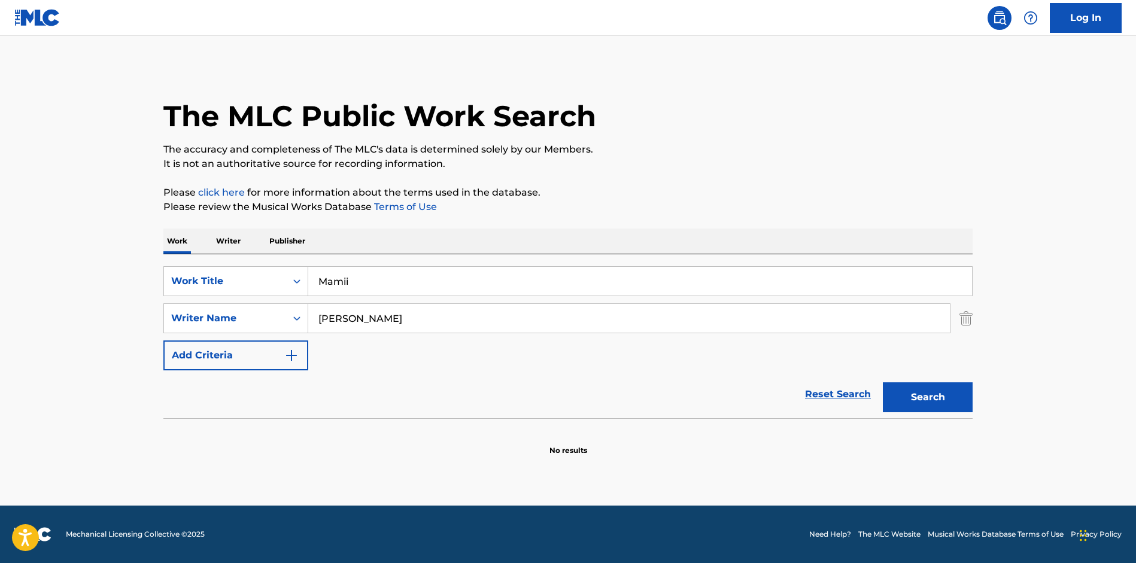
click at [932, 382] on div "Search" at bounding box center [925, 394] width 96 height 48
click at [924, 400] on button "Search" at bounding box center [928, 397] width 90 height 30
click at [464, 292] on input "Mamii" at bounding box center [640, 281] width 664 height 29
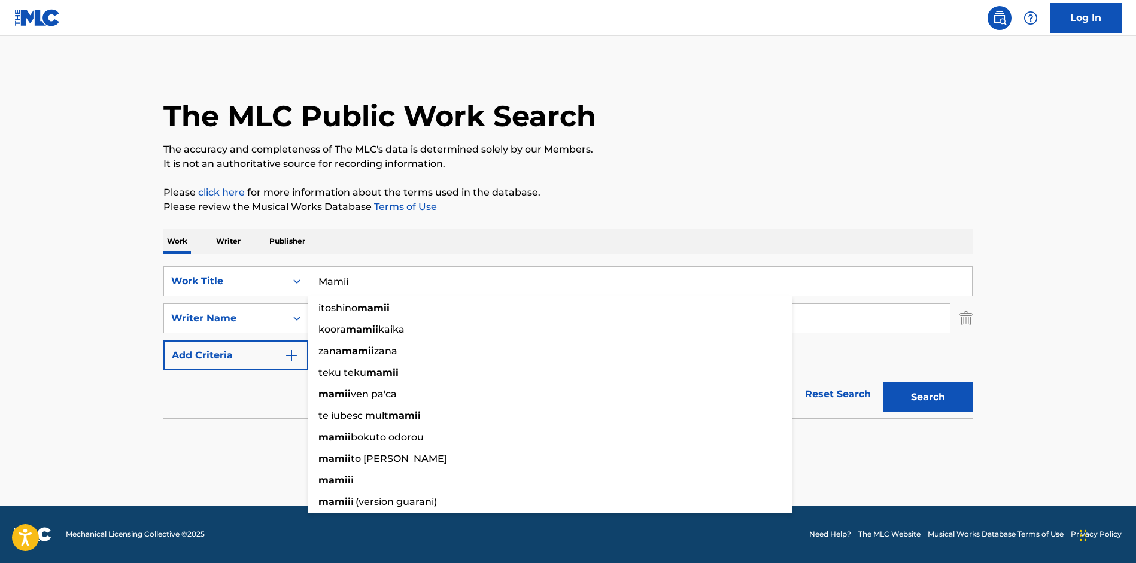
click at [463, 292] on input "Mamii" at bounding box center [640, 281] width 664 height 29
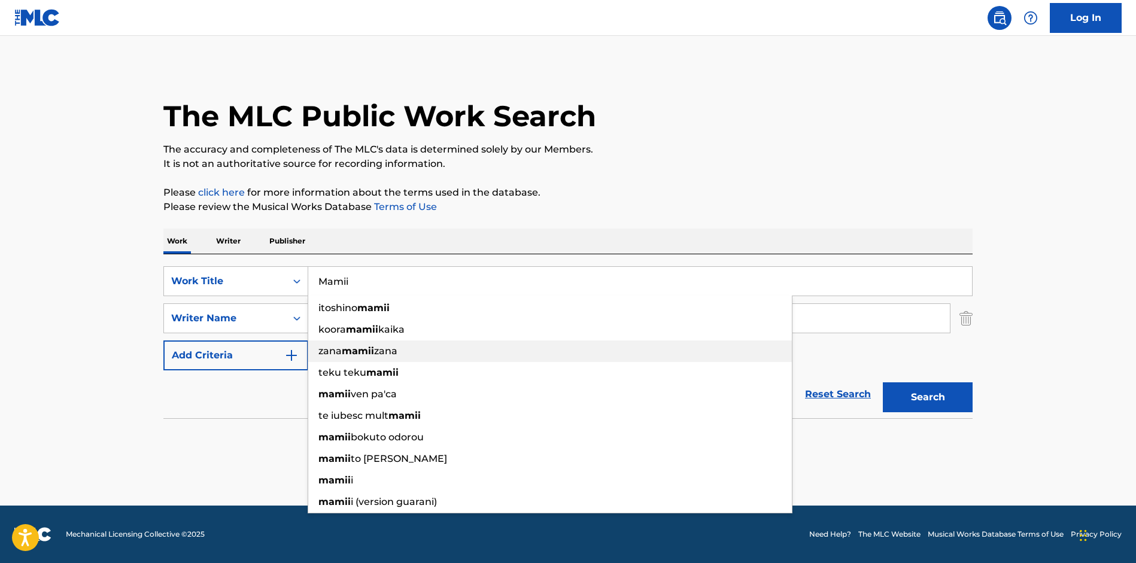
paste input "Nunca Me Tranco"
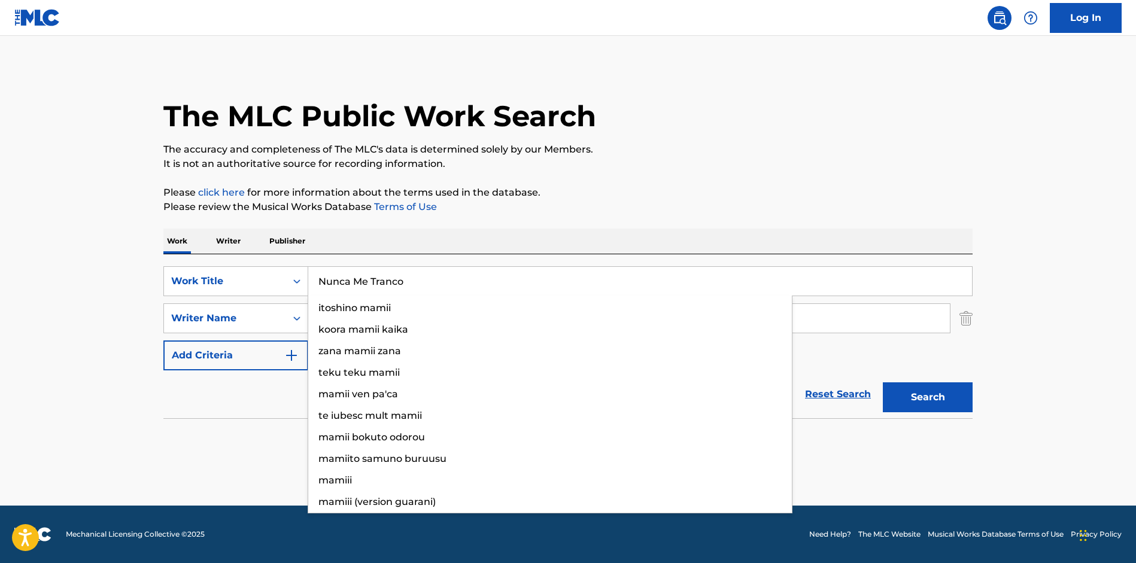
type input "Nunca Me Tranco"
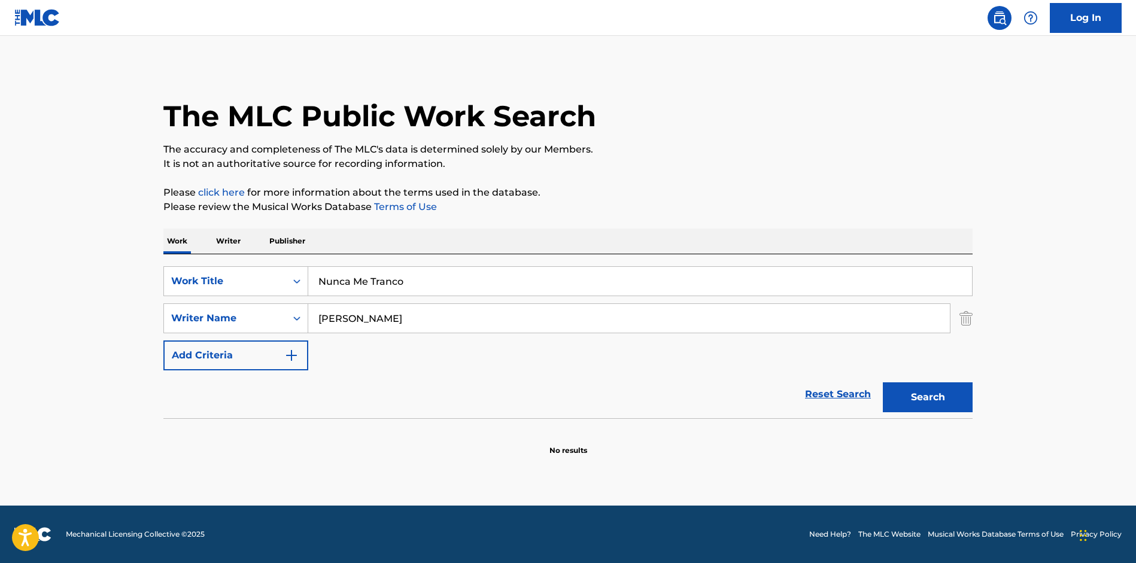
click at [787, 145] on p "The accuracy and completeness of The MLC's data is determined solely by our Mem…" at bounding box center [567, 149] width 809 height 14
click at [920, 399] on button "Search" at bounding box center [928, 397] width 90 height 30
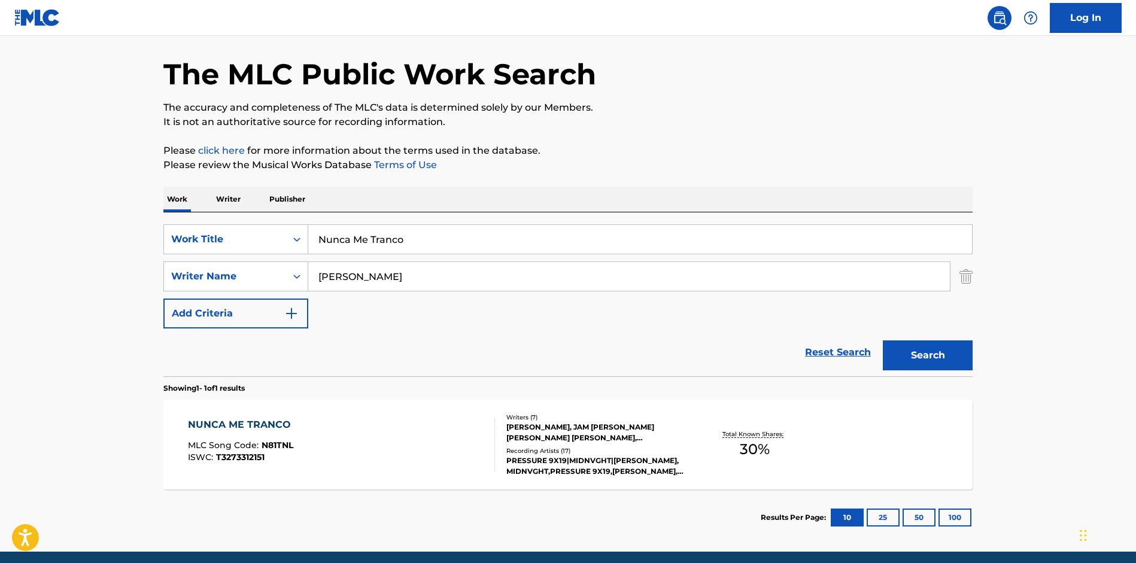
scroll to position [88, 0]
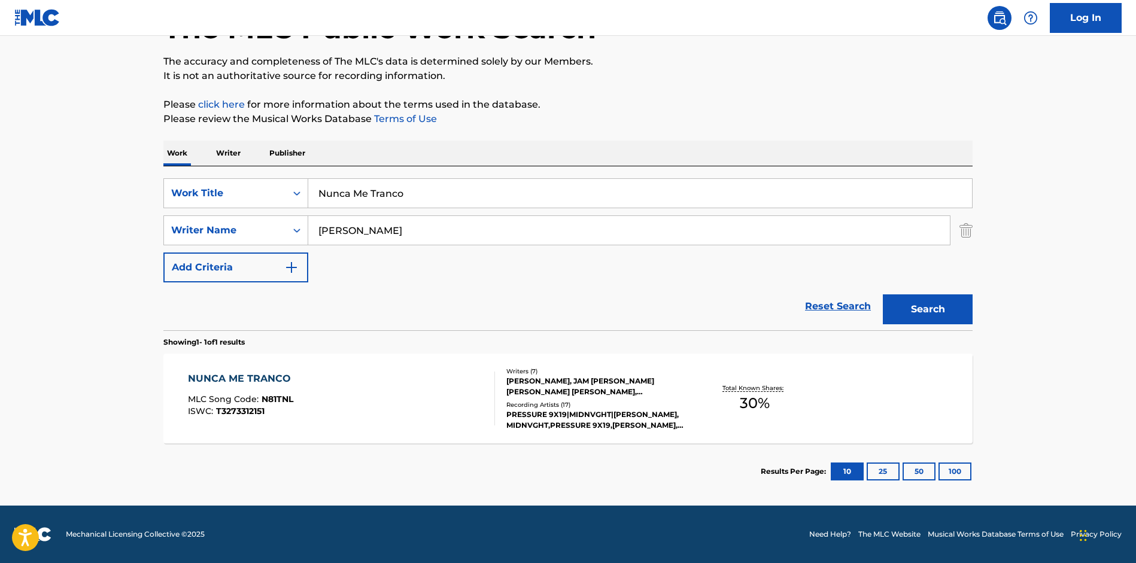
click at [544, 376] on div "[PERSON_NAME], JAM [PERSON_NAME] [PERSON_NAME] [PERSON_NAME], [PERSON_NAME], [P…" at bounding box center [596, 387] width 181 height 22
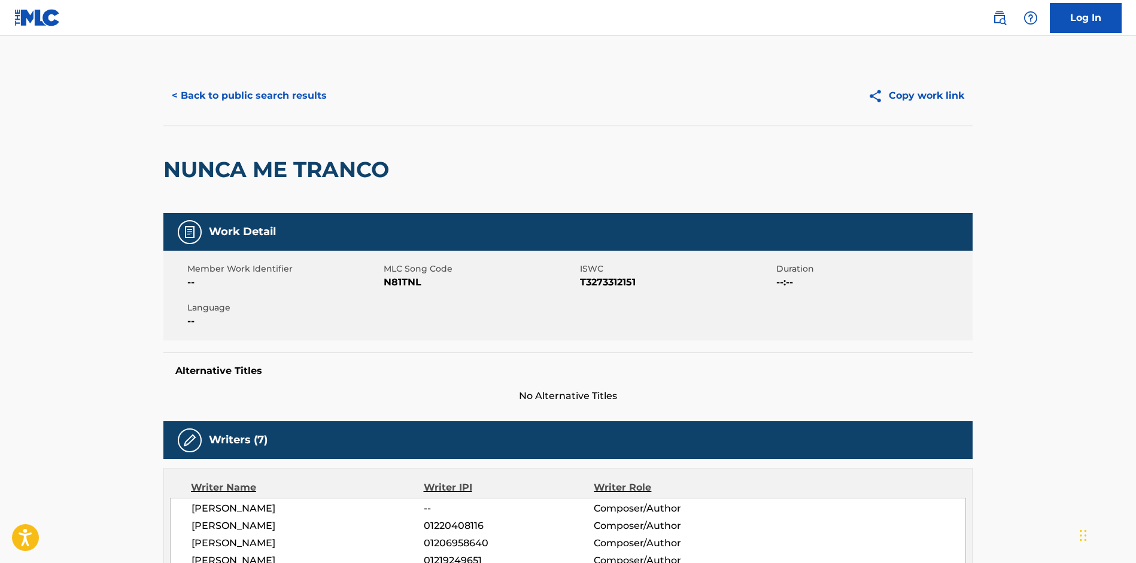
click at [206, 94] on button "< Back to public search results" at bounding box center [249, 96] width 172 height 30
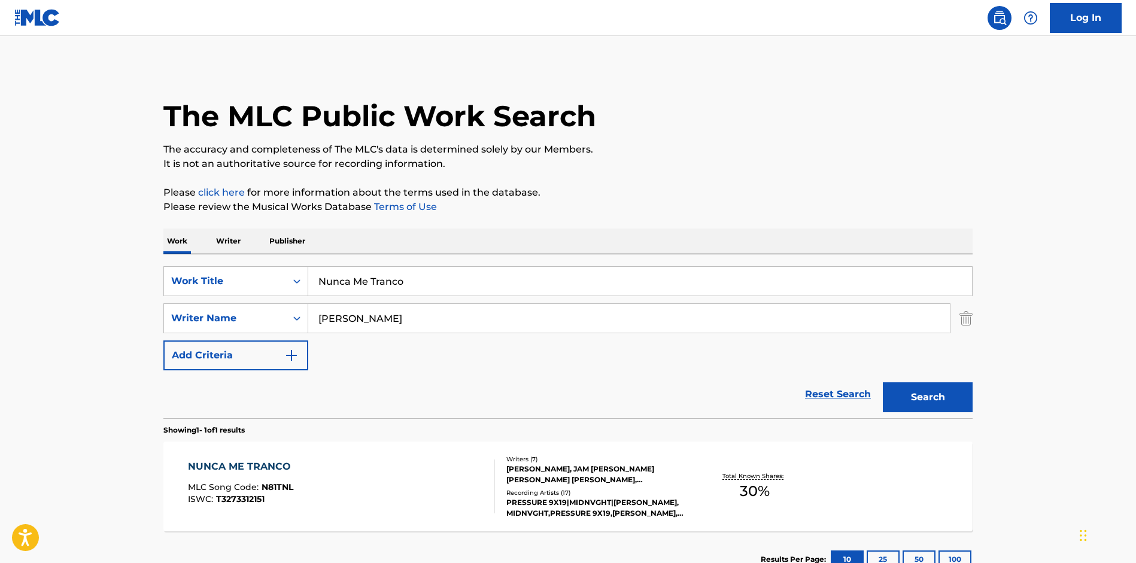
scroll to position [20, 0]
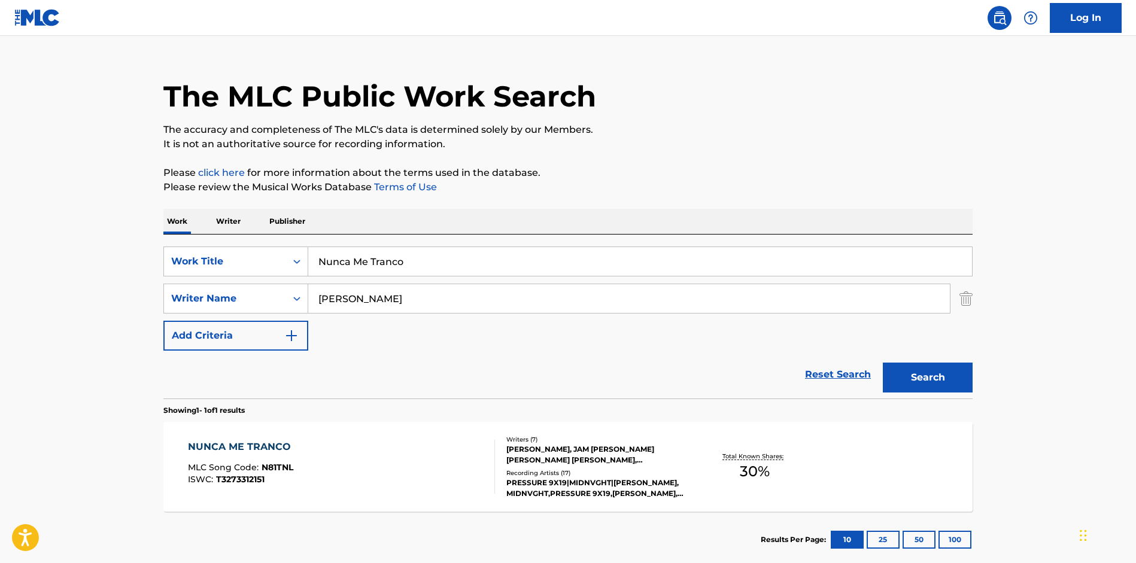
drag, startPoint x: 426, startPoint y: 263, endPoint x: 321, endPoint y: 153, distance: 151.5
click at [321, 247] on input "Nunca Me Tranco" at bounding box center [640, 261] width 664 height 29
paste input "Inmortal"
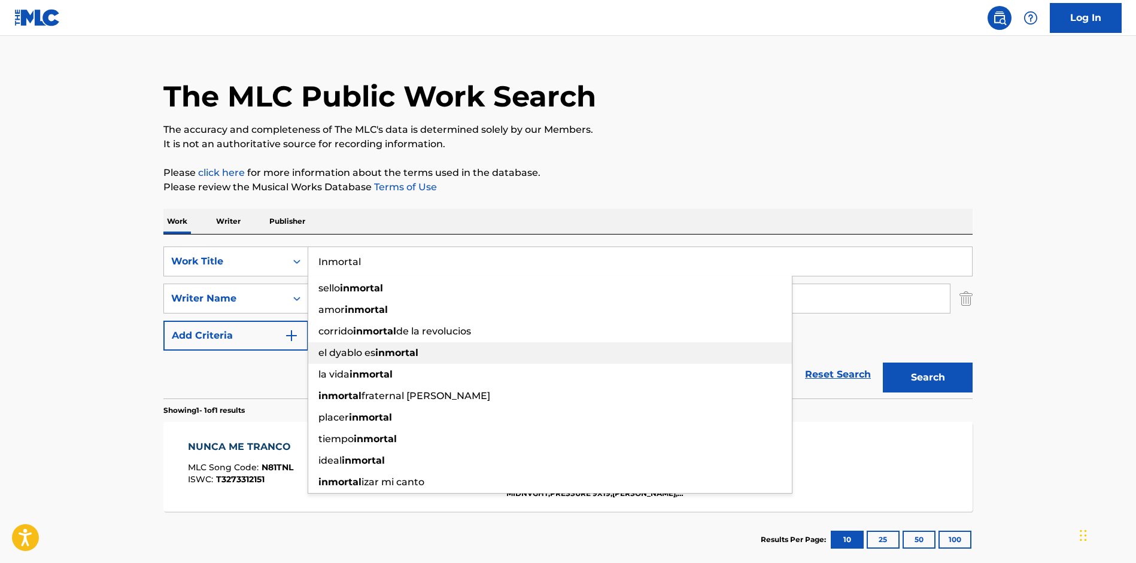
click at [616, 348] on div "el dyablo es inmortal" at bounding box center [549, 353] width 483 height 22
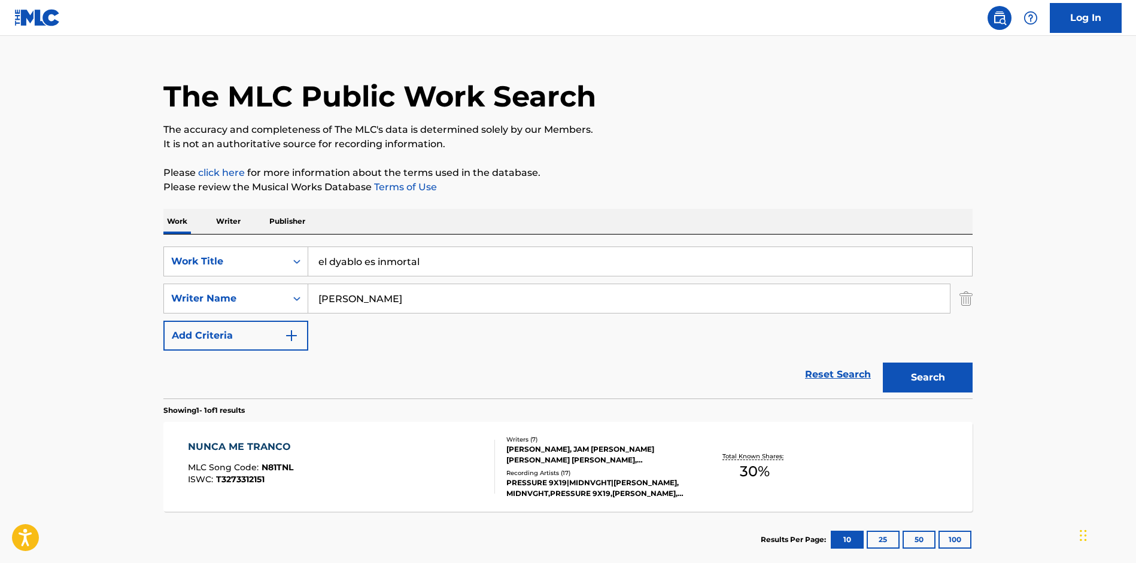
drag, startPoint x: 445, startPoint y: 270, endPoint x: 400, endPoint y: 124, distance: 153.3
click at [392, 247] on input "el dyablo es inmortal" at bounding box center [640, 261] width 664 height 29
paste input "I"
type input "Inmortal"
click at [693, 147] on p "It is not an authoritative source for recording information." at bounding box center [567, 144] width 809 height 14
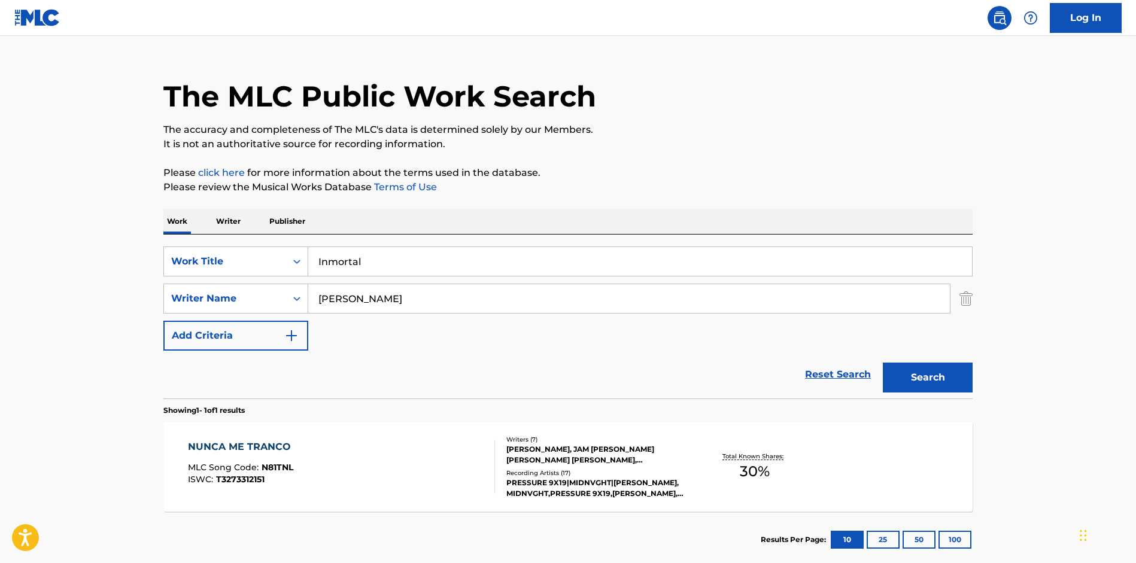
click at [944, 372] on button "Search" at bounding box center [928, 378] width 90 height 30
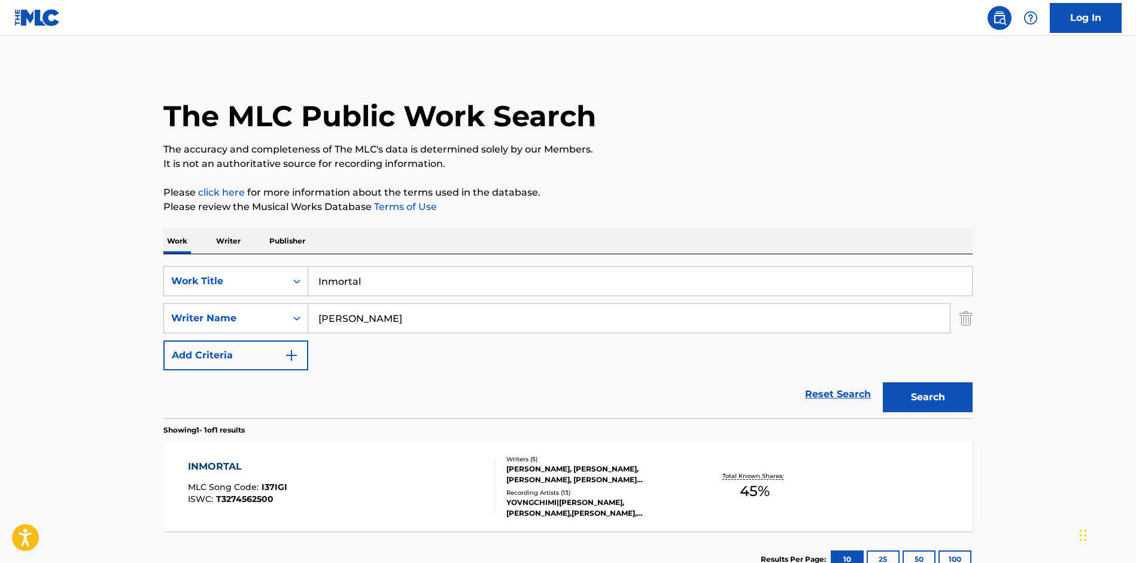
click at [627, 480] on div "[PERSON_NAME], [PERSON_NAME], [PERSON_NAME], [PERSON_NAME] [PERSON_NAME], [PERS…" at bounding box center [596, 475] width 181 height 22
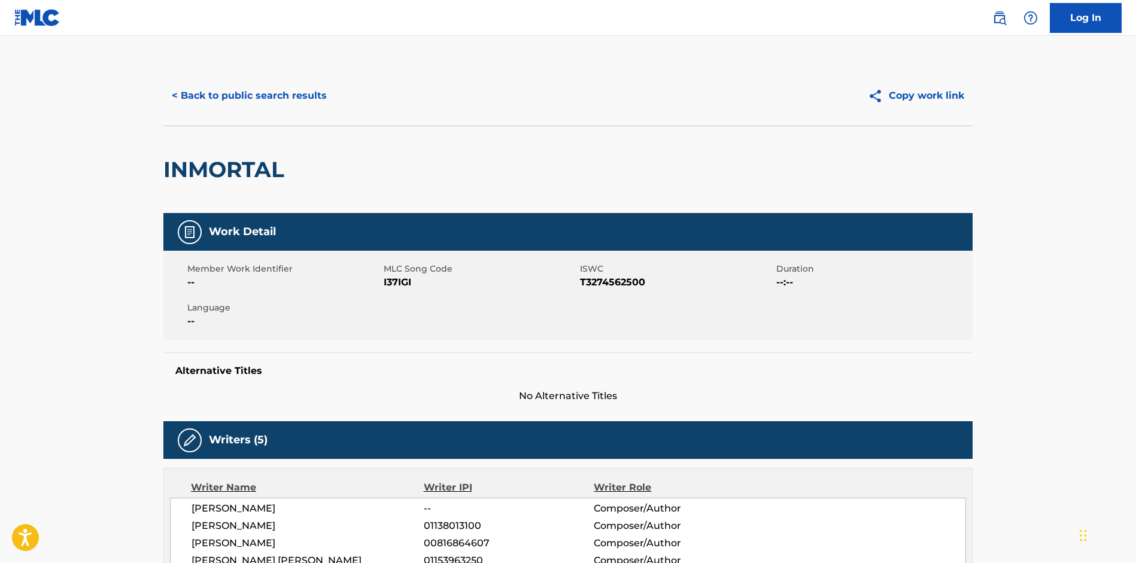
click at [224, 82] on button "< Back to public search results" at bounding box center [249, 96] width 172 height 30
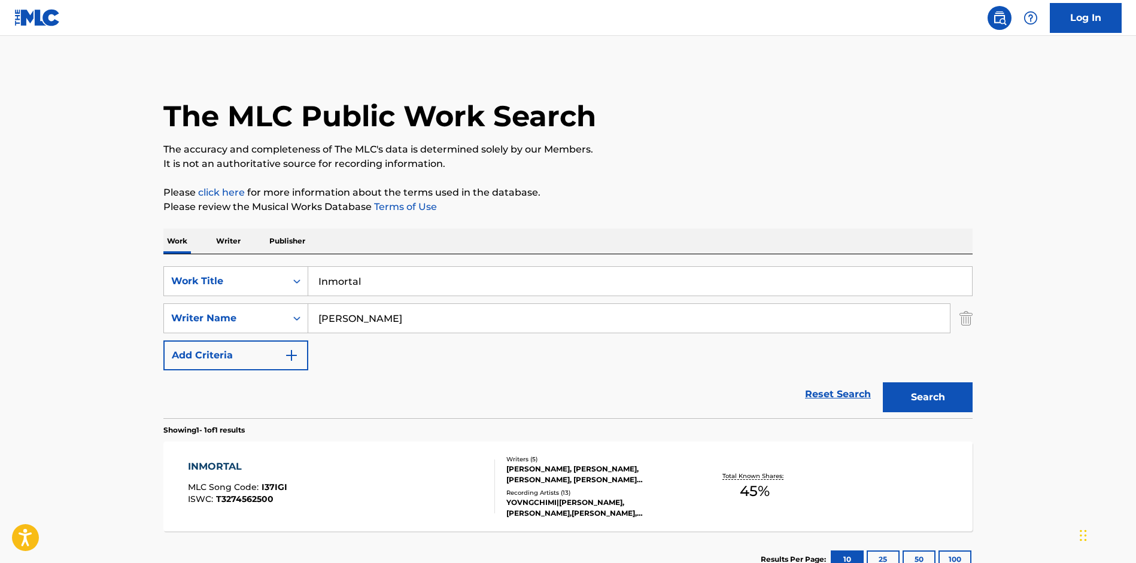
click at [373, 287] on input "Inmortal" at bounding box center [640, 281] width 664 height 29
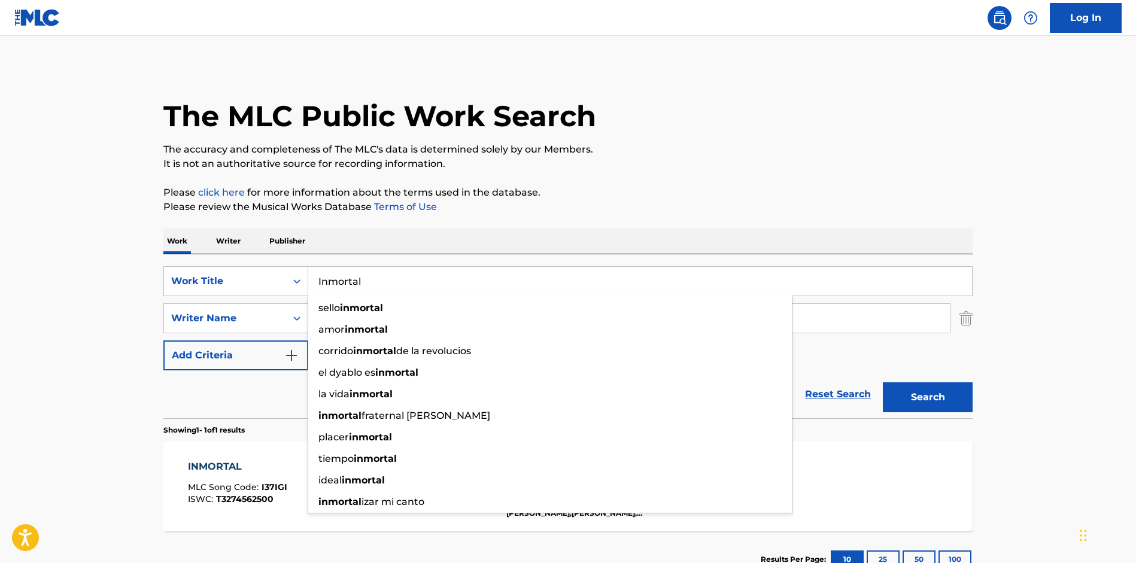
click at [373, 287] on input "Inmortal" at bounding box center [640, 281] width 664 height 29
paste input "Gang Affiliated"
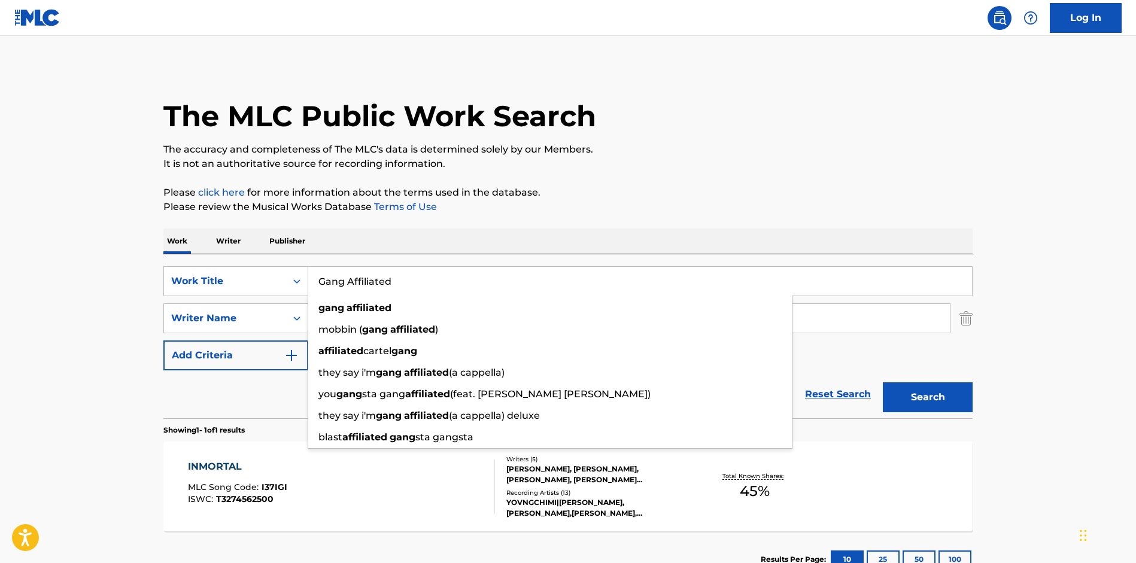
click at [741, 148] on p "The accuracy and completeness of The MLC's data is determined solely by our Mem…" at bounding box center [567, 149] width 809 height 14
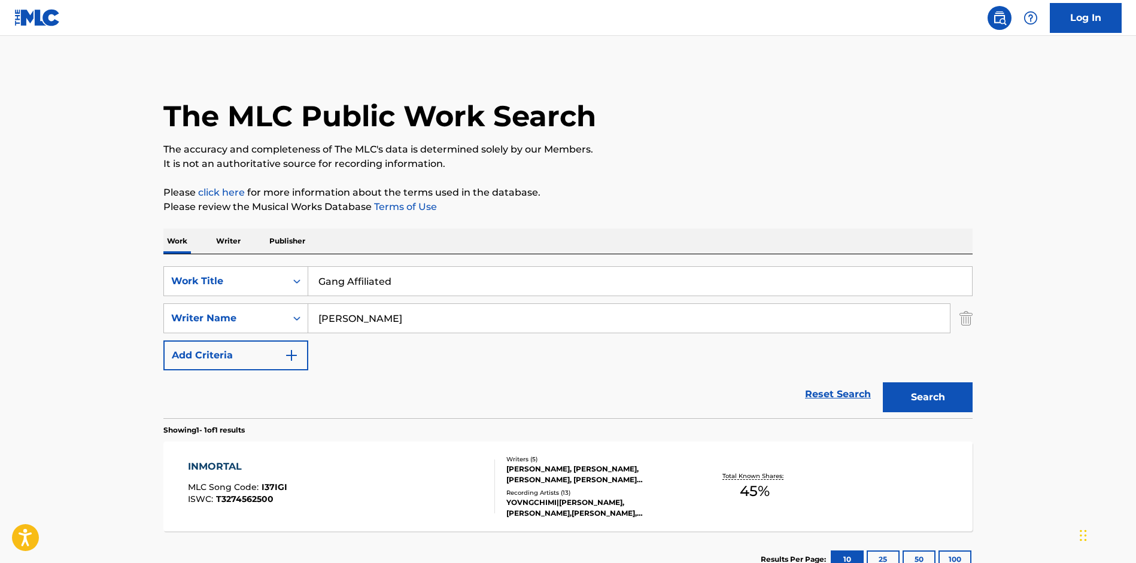
click at [914, 393] on button "Search" at bounding box center [928, 397] width 90 height 30
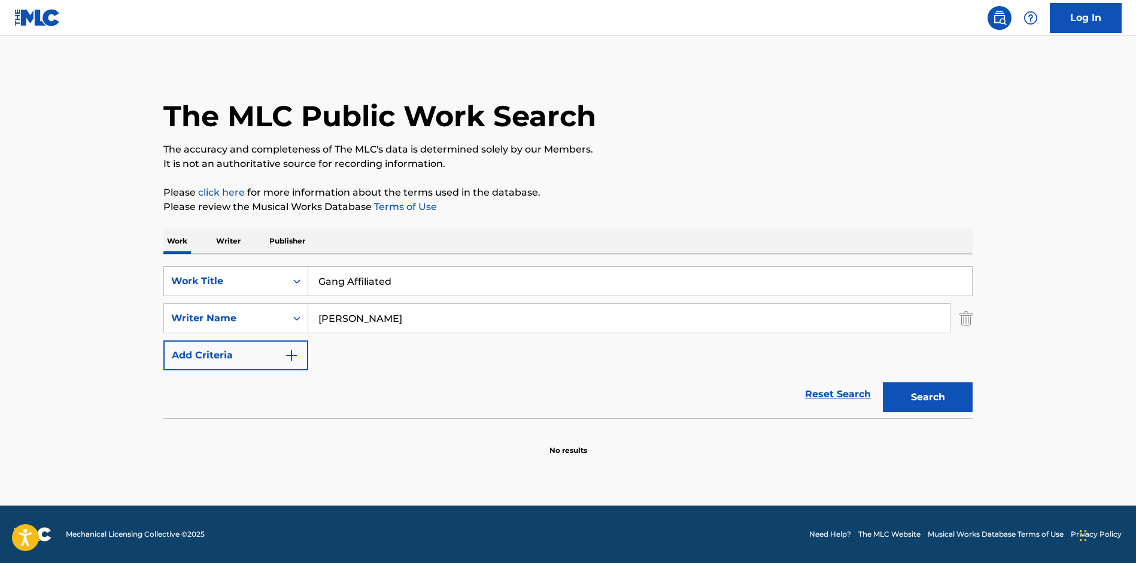
click at [435, 276] on input "Gang Affiliated" at bounding box center [640, 281] width 664 height 29
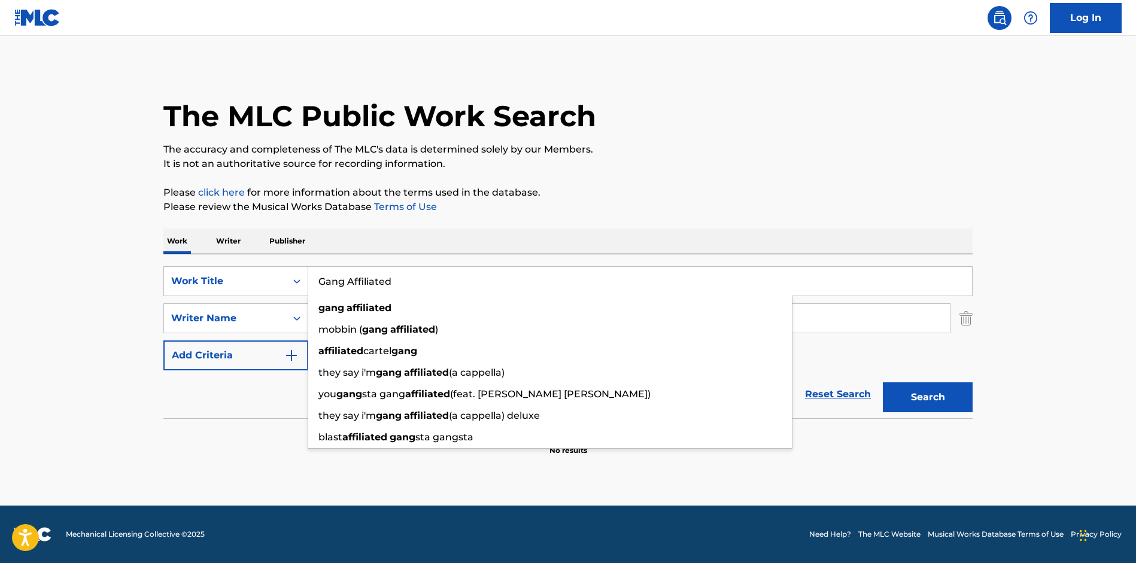
paste input "Diablos Quieren Sangre"
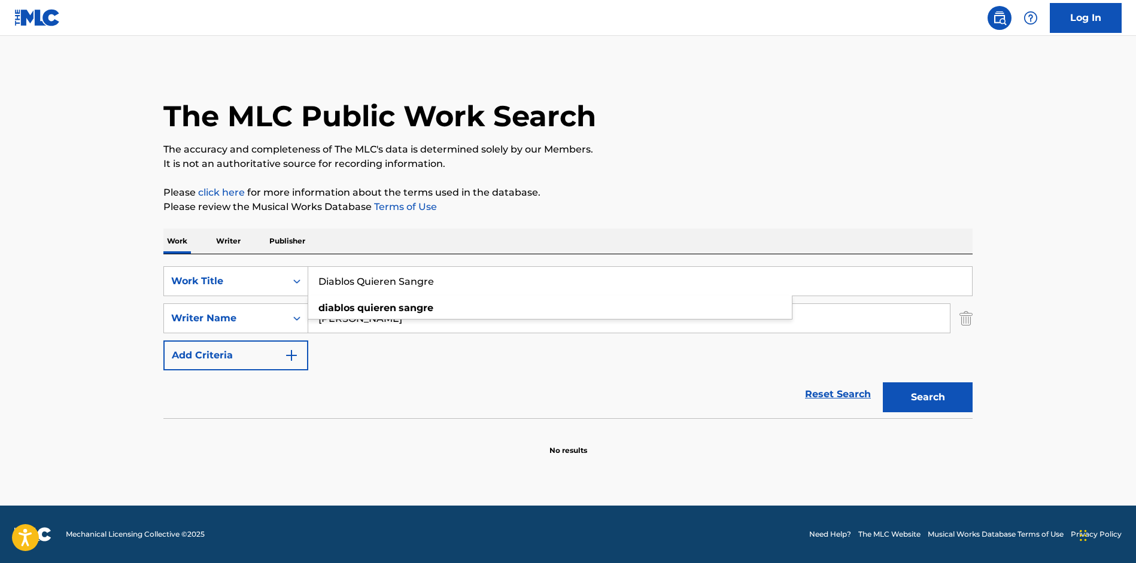
click at [731, 164] on p "It is not an authoritative source for recording information." at bounding box center [567, 164] width 809 height 14
click at [916, 392] on button "Search" at bounding box center [928, 397] width 90 height 30
drag, startPoint x: 461, startPoint y: 282, endPoint x: 460, endPoint y: 150, distance: 131.6
click at [460, 267] on input "Diablos Quieren Sangre" at bounding box center [640, 281] width 664 height 29
paste input "Pikis"
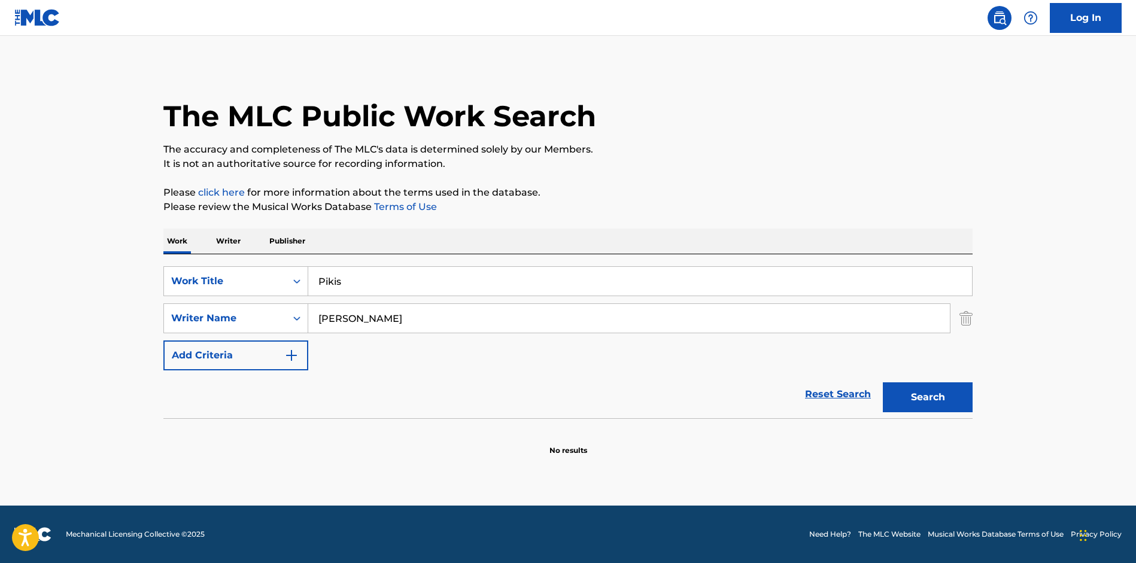
click at [775, 164] on p "It is not an authoritative source for recording information." at bounding box center [567, 164] width 809 height 14
click at [915, 400] on button "Search" at bounding box center [928, 397] width 90 height 30
drag, startPoint x: 597, startPoint y: 291, endPoint x: 591, endPoint y: 195, distance: 96.5
click at [591, 267] on input "Pikis" at bounding box center [640, 281] width 664 height 29
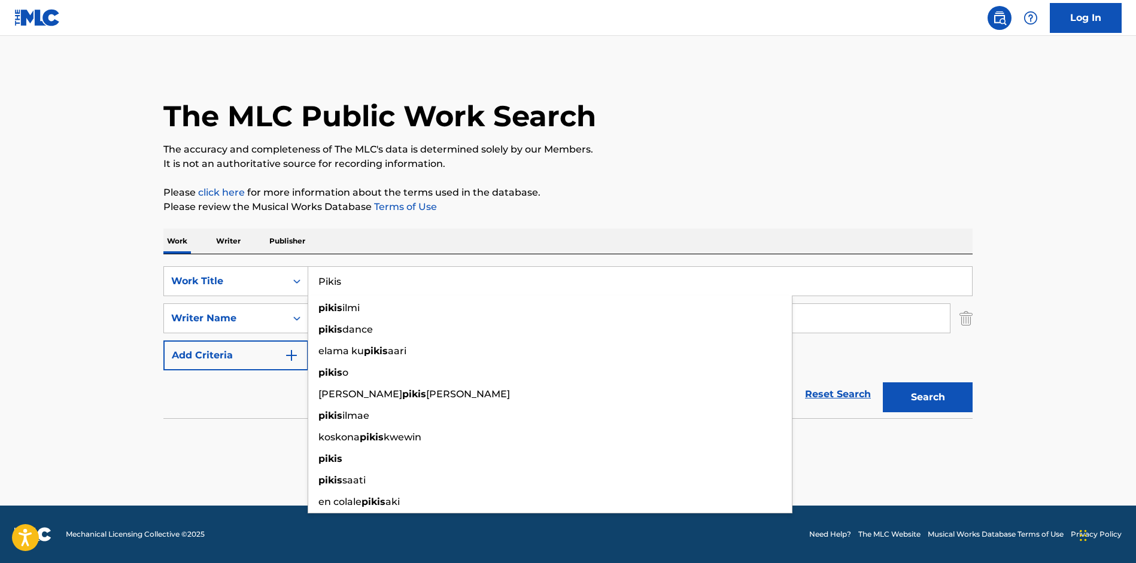
paste input "Fabulous Life"
type input "Fabulous Life"
click at [780, 104] on div "The MLC Public Work Search" at bounding box center [567, 109] width 809 height 87
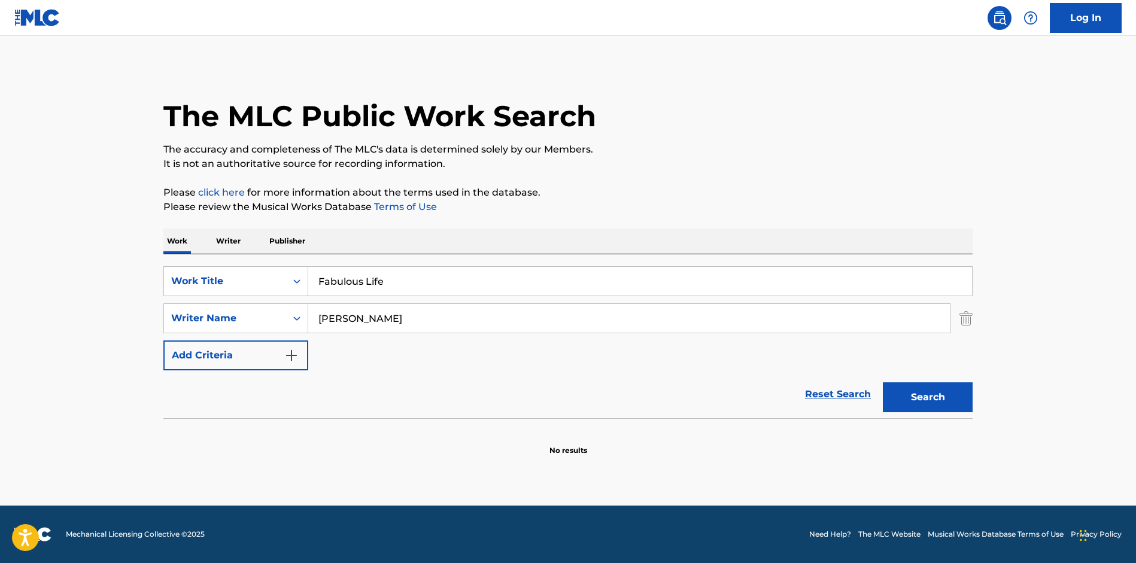
click at [925, 403] on button "Search" at bounding box center [928, 397] width 90 height 30
